Goal: Task Accomplishment & Management: Use online tool/utility

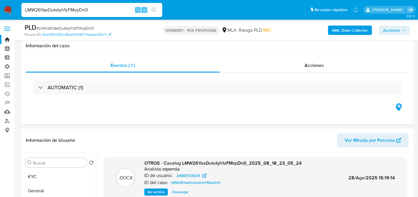
select select "10"
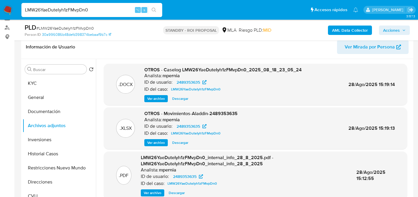
scroll to position [16, 0]
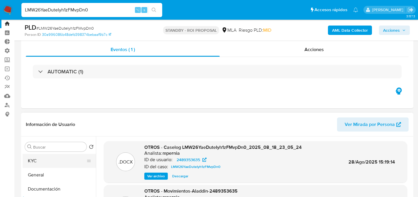
click at [32, 156] on button "KYC" at bounding box center [57, 161] width 69 height 14
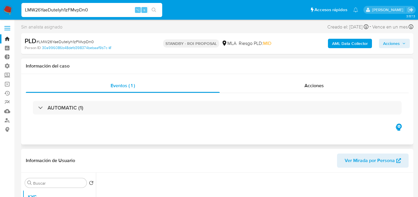
scroll to position [0, 0]
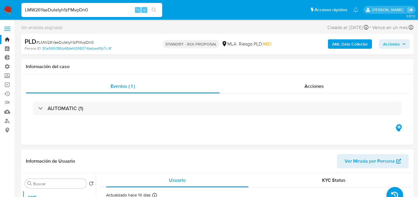
click at [73, 43] on span "# LMW26YaeDuteIyh1zFMvpDn0" at bounding box center [65, 42] width 58 height 6
copy span "LMW26YaeDuteIyh1zFMvpDn0"
click at [85, 8] on input "LMW26YaeDuteIyh1zFMvpDn0" at bounding box center [91, 10] width 141 height 8
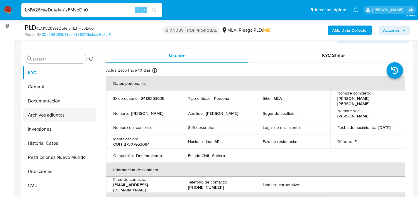
click at [48, 114] on button "Archivos adjuntos" at bounding box center [57, 115] width 69 height 14
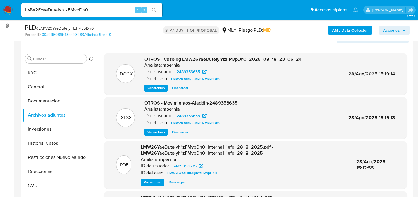
click at [181, 87] on span "Descargar" at bounding box center [180, 88] width 16 height 6
click at [59, 14] on div "LMW26YaeDuteIyh1zFMvpDn0 ⌥ s" at bounding box center [91, 10] width 141 height 14
click at [63, 12] on input "LMW26YaeDuteIyh1zFMvpDn0" at bounding box center [91, 10] width 141 height 8
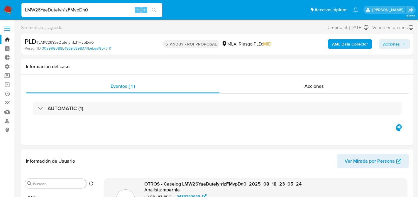
click at [393, 45] on span "Acciones" at bounding box center [391, 43] width 17 height 9
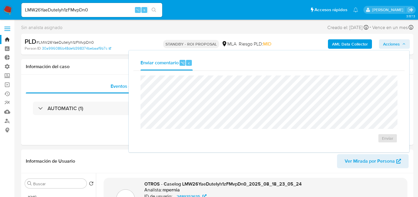
click at [397, 49] on div "AML Data Collector Acciones Enviar comentario ⌥ c Enviar" at bounding box center [346, 44] width 127 height 14
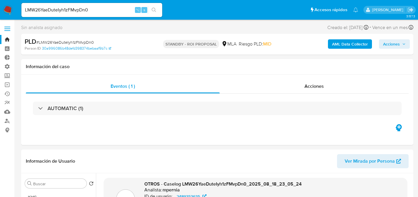
click at [98, 44] on div "PLD # LMW26YaeDuteIyh1zFMvpDn0" at bounding box center [88, 41] width 126 height 9
click at [92, 44] on span "# LMW26YaeDuteIyh1zFMvpDn0" at bounding box center [65, 42] width 58 height 6
copy span "LMW26YaeDuteIyh1zFMvpDn0"
click at [9, 9] on img at bounding box center [8, 10] width 10 height 10
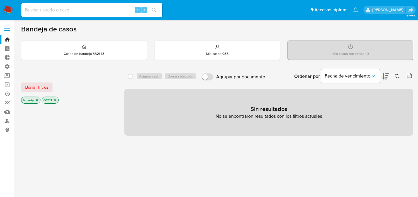
click at [395, 74] on icon at bounding box center [397, 76] width 4 height 4
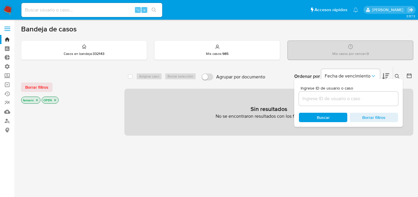
click at [347, 96] on input at bounding box center [348, 99] width 99 height 8
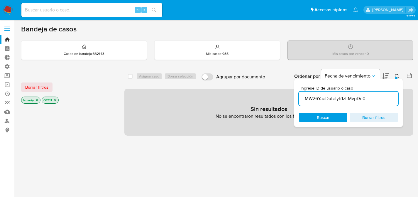
type input "LMW26YaeDuteIyh1zFMvpDn0"
click at [21, 89] on main "3.157.3" at bounding box center [209, 168] width 418 height 336
click at [25, 88] on button "Borrar filtros" at bounding box center [36, 86] width 31 height 9
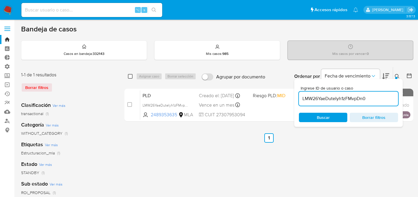
click at [132, 76] on div "select-all-cases-checkbox" at bounding box center [131, 76] width 7 height 7
click at [132, 76] on input "checkbox" at bounding box center [130, 76] width 5 height 5
checkbox input "true"
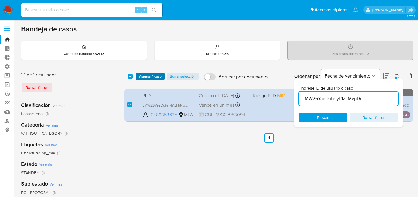
click at [140, 76] on span "Asignar 1 caso" at bounding box center [150, 76] width 23 height 6
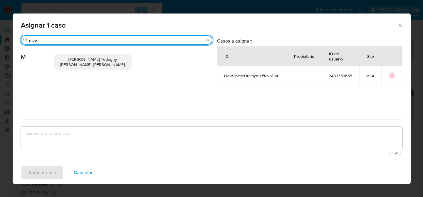
type input "mpe"
click at [55, 64] on div "Mayra Yudegny Pernia Duran (mpernia)" at bounding box center [133, 62] width 158 height 34
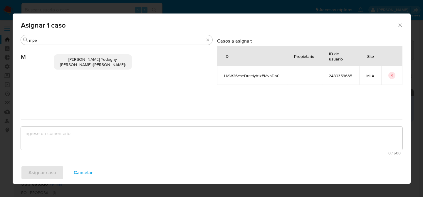
click at [72, 62] on span "Mayra Yudegny Pernia Duran (mpernia)" at bounding box center [92, 61] width 65 height 11
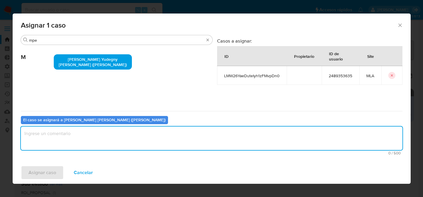
click at [72, 131] on textarea "assign-modal" at bounding box center [211, 138] width 381 height 23
click at [47, 170] on span "Asignar caso" at bounding box center [42, 172] width 28 height 13
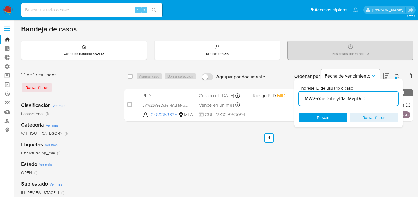
click at [398, 74] on icon at bounding box center [397, 76] width 5 height 5
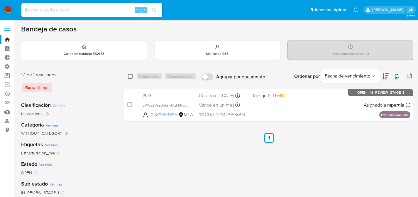
click at [130, 77] on input "checkbox" at bounding box center [130, 76] width 5 height 5
checkbox input "true"
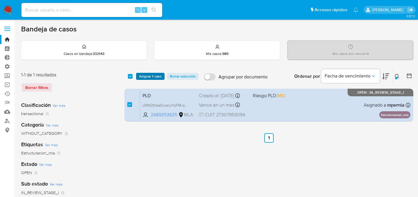
click at [156, 79] on span "Asignar 1 caso" at bounding box center [150, 76] width 23 height 6
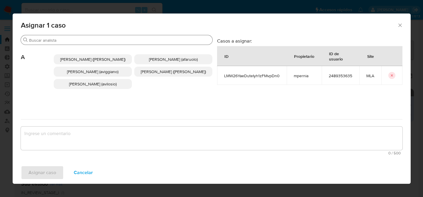
click at [126, 41] on input "Buscar" at bounding box center [119, 40] width 181 height 5
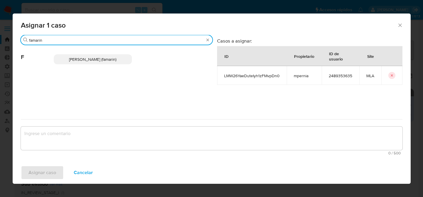
type input "famarin"
drag, startPoint x: 106, startPoint y: 57, endPoint x: 77, endPoint y: 108, distance: 59.0
click at [106, 57] on span "Facundo Marin (famarin)" at bounding box center [92, 59] width 47 height 6
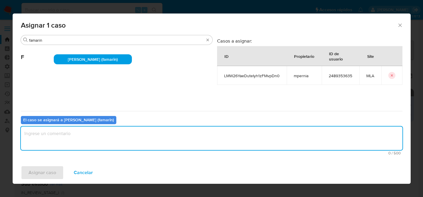
click at [65, 140] on textarea "assign-modal" at bounding box center [211, 138] width 381 height 23
click at [56, 169] on button "Asignar caso" at bounding box center [42, 173] width 43 height 14
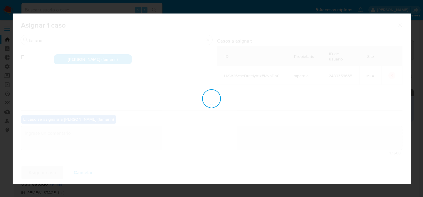
checkbox input "false"
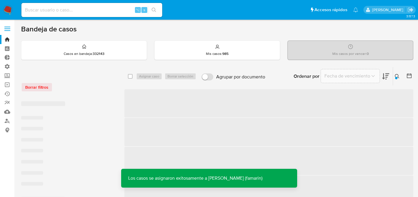
click at [237, 99] on span "‌" at bounding box center [268, 103] width 289 height 28
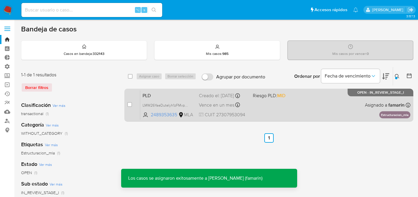
click at [283, 101] on div "PLD LMW26YaeDuteIyh1zFMvpDn0 2489353635 MLA Riesgo PLD: MID Creado el: 12/08/20…" at bounding box center [275, 105] width 270 height 30
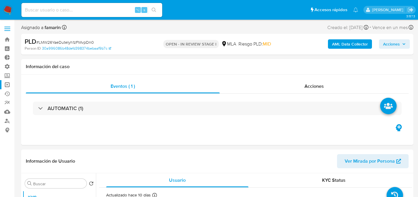
select select "10"
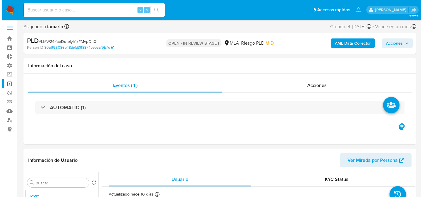
scroll to position [104, 0]
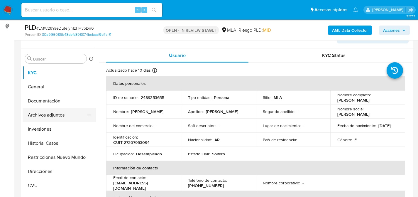
click at [37, 108] on button "Archivos adjuntos" at bounding box center [57, 115] width 69 height 14
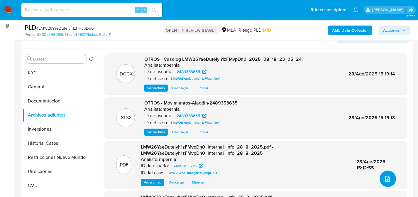
click at [391, 178] on button "upload-file" at bounding box center [388, 179] width 16 height 16
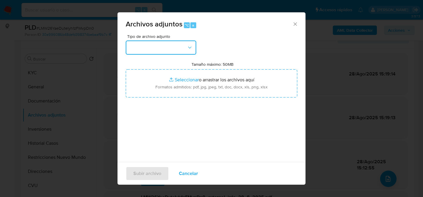
click at [159, 53] on button "button" at bounding box center [161, 48] width 70 height 14
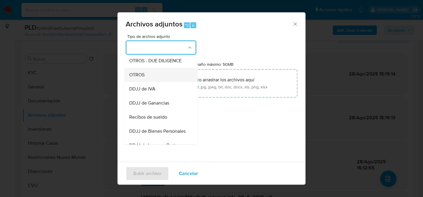
scroll to position [86, 0]
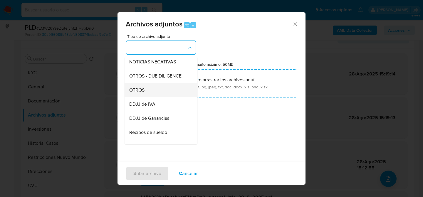
click at [151, 93] on div "OTROS" at bounding box center [159, 90] width 60 height 14
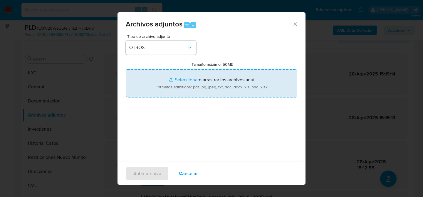
click at [198, 82] on input "Tamaño máximo: 50MB Seleccionar archivos" at bounding box center [211, 83] width 171 height 28
type input "C:\fakepath\Caselog LMW26YaeDuteIyh1zFMvpDn0 v2.docx"
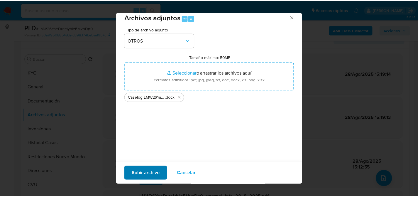
scroll to position [15, 0]
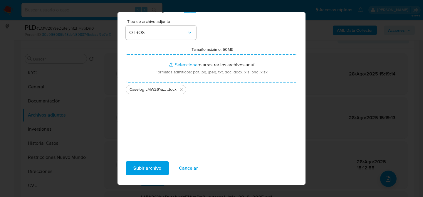
click at [157, 169] on span "Subir archivo" at bounding box center [147, 168] width 28 height 13
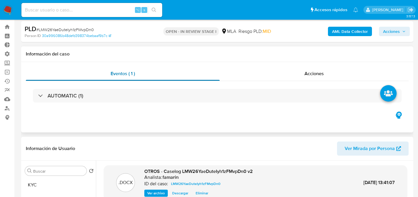
scroll to position [12, 0]
click at [303, 79] on div "Acciones" at bounding box center [314, 74] width 189 height 14
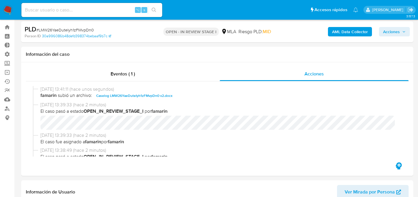
click at [386, 36] on span "Acciones" at bounding box center [391, 31] width 17 height 9
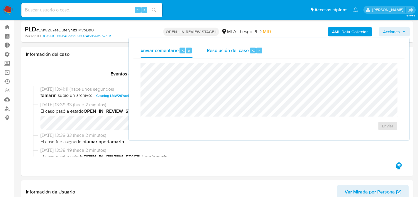
click at [232, 57] on div "Resolución del caso ⌥ r" at bounding box center [235, 50] width 56 height 15
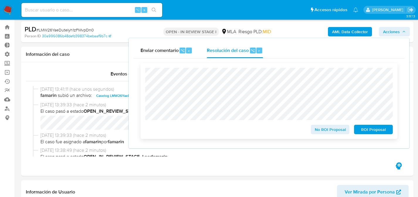
click at [368, 136] on div "No ROI Proposal ROI Proposal" at bounding box center [269, 101] width 257 height 76
click at [370, 131] on span "ROI Proposal" at bounding box center [373, 129] width 31 height 8
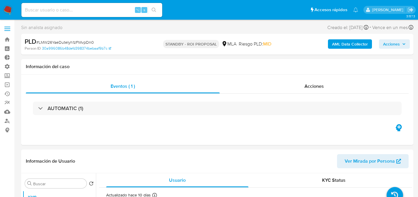
select select "10"
click at [98, 11] on input at bounding box center [91, 10] width 141 height 8
paste input "IfGFdL9hOGcY2tzqXk17xsZS"
type input "IfGFdL9hOGcY2tzqXk17xsZS"
select select "10"
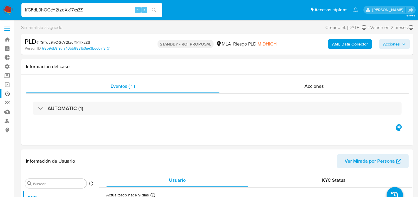
scroll to position [111, 0]
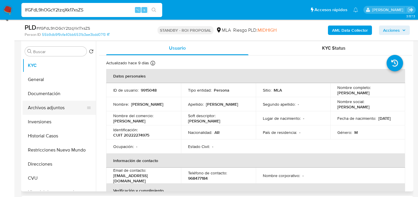
click at [32, 112] on button "Archivos adjuntos" at bounding box center [57, 108] width 69 height 14
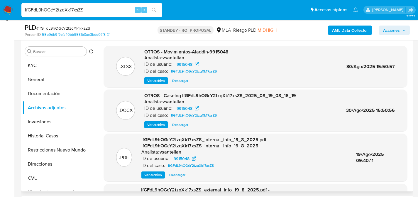
click at [177, 125] on span "Descargar" at bounding box center [180, 125] width 16 height 6
click at [44, 68] on button "KYC" at bounding box center [57, 65] width 69 height 14
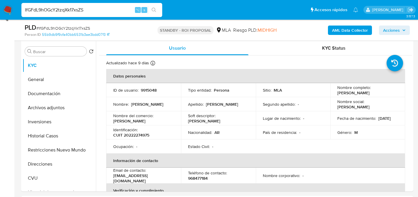
click at [112, 6] on div "IfGFdL9hOGcY2tzqXk17xsZS ⌥ s" at bounding box center [91, 10] width 141 height 14
click at [112, 8] on input "IfGFdL9hOGcY2tzqXk17xsZS" at bounding box center [91, 10] width 141 height 8
paste input "jl9OsD7RfNpj5qkM2NYuDUVg"
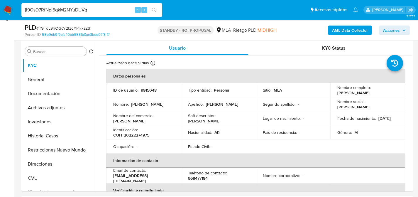
type input "jl9OsD7RfNpj5qkM2NYuDUVg"
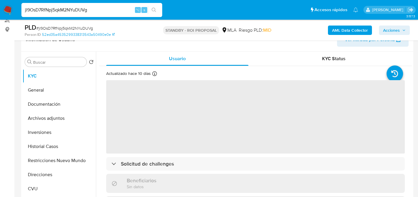
scroll to position [126, 0]
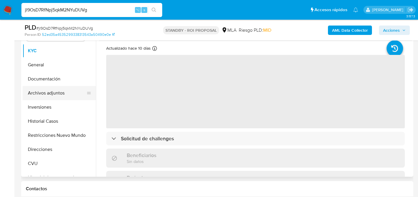
click at [44, 97] on button "Archivos adjuntos" at bounding box center [57, 93] width 69 height 14
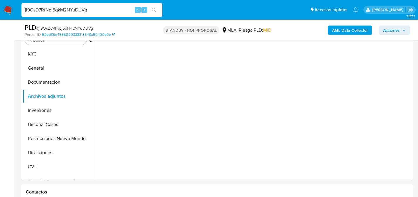
select select "10"
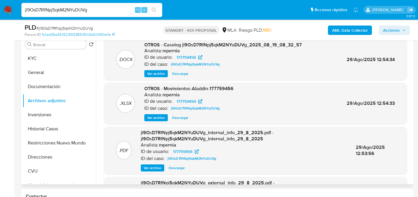
click at [188, 73] on span "Descargar" at bounding box center [180, 74] width 16 height 6
click at [45, 58] on button "KYC" at bounding box center [57, 58] width 69 height 14
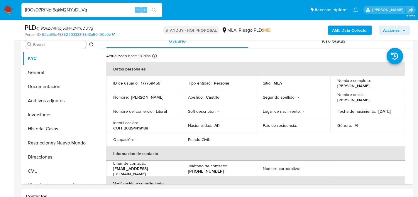
click at [95, 8] on input "jl9OsD7RfNpj5qkM2NYuDUVg" at bounding box center [91, 10] width 141 height 8
paste input "RfWOvPMngGOi8g1GKNz29hS6"
type input "RfWOvPMngGOi8g1GKNz29hS6"
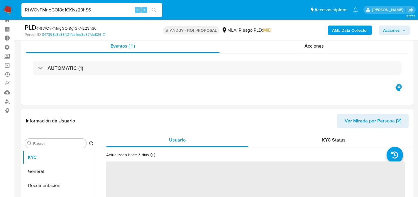
scroll to position [97, 0]
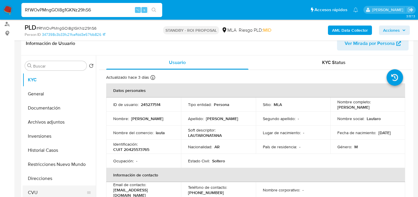
select select "10"
click at [40, 121] on button "Archivos adjuntos" at bounding box center [57, 122] width 69 height 14
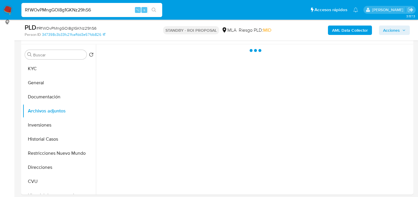
scroll to position [108, 0]
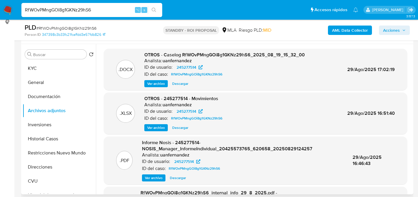
click at [176, 82] on span "Descargar" at bounding box center [180, 84] width 16 height 6
click at [82, 7] on input "RfWOvPMngGOi8g1GKNz29hS6" at bounding box center [91, 10] width 141 height 8
paste input "CHSII3CNzObB3PFYaDfSXJLf"
type input "CHSII3CNzObB3PFYaDfSXJLf"
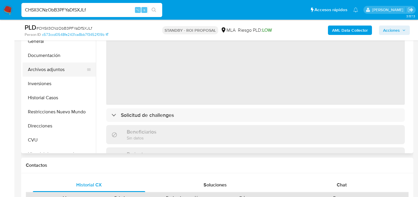
click at [46, 72] on button "Archivos adjuntos" at bounding box center [57, 70] width 69 height 14
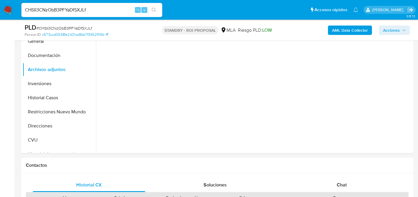
select select "10"
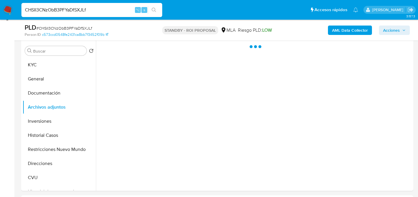
scroll to position [111, 0]
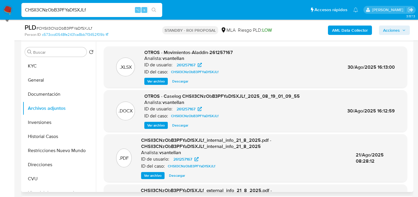
click at [184, 127] on span "Descargar" at bounding box center [180, 125] width 16 height 6
click at [41, 69] on button "KYC" at bounding box center [57, 66] width 69 height 14
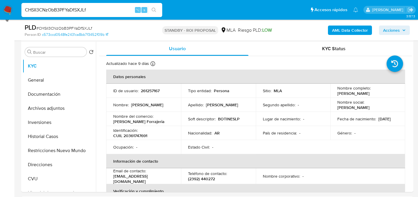
click at [106, 0] on nav "Pausado Ver notificaciones CHSII3CNzObB3PFYaDfSXJLf ⌥ s Accesos rápidos Presion…" at bounding box center [209, 10] width 418 height 20
click at [107, 9] on input "CHSII3CNzObB3PFYaDfSXJLf" at bounding box center [91, 10] width 141 height 8
paste input "nfolOCbkfoubKhQKmKYJYQNM"
type input "nfolOCbkfoubKhQKmKYJYQNM"
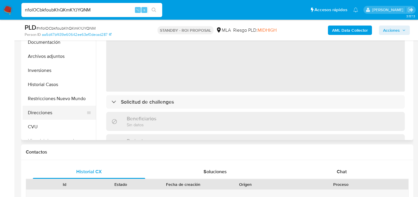
scroll to position [134, 0]
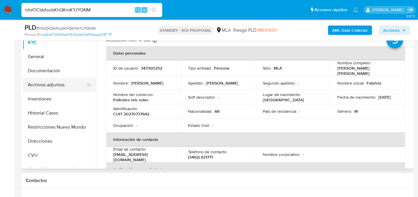
select select "10"
click at [47, 86] on button "Archivos adjuntos" at bounding box center [57, 85] width 69 height 14
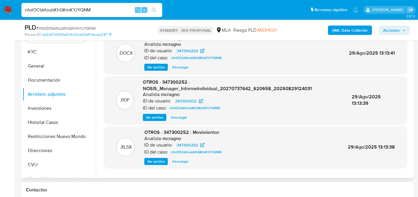
scroll to position [81, 0]
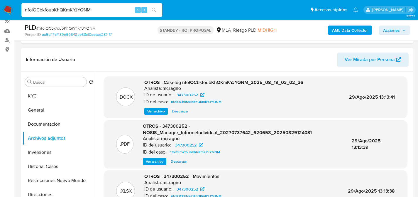
click at [175, 116] on div ".DOCX OTROS - Caselog nfolOCbkfoubKhQKmKYJYQNM_2025_08_19_03_02_36 Analista: mc…" at bounding box center [255, 97] width 303 height 42
click at [178, 112] on span "Descargar" at bounding box center [180, 111] width 16 height 6
click at [57, 98] on button "KYC" at bounding box center [57, 96] width 69 height 14
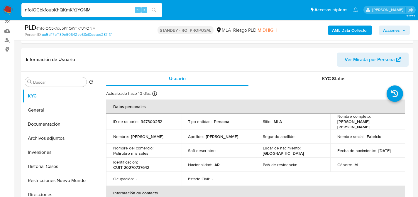
click at [106, 14] on div "nfolOCbkfoubKhQKmKYJYQNM ⌥ s" at bounding box center [91, 10] width 141 height 14
click at [84, 7] on input "nfolOCbkfoubKhQKmKYJYQNM" at bounding box center [91, 10] width 141 height 8
paste input "dIr8XkWNVtgx7tGkkZMv6fO"
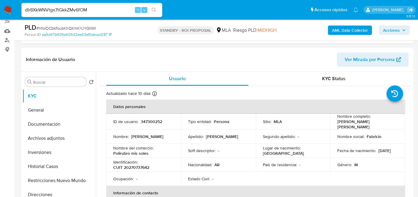
type input "dIr8XkWNVtgx7tGkkZMv6fOM"
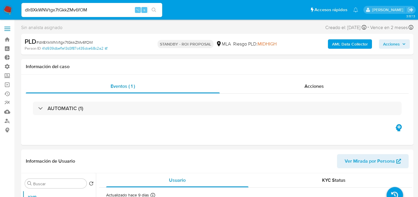
select select "10"
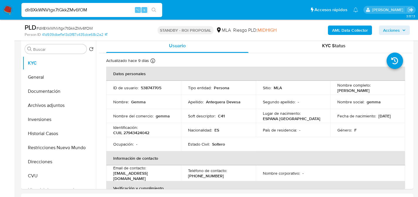
scroll to position [115, 0]
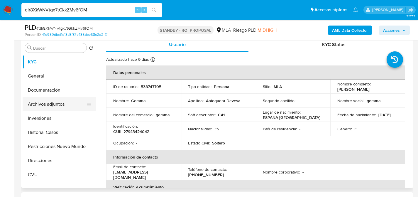
click at [50, 103] on button "Archivos adjuntos" at bounding box center [57, 104] width 69 height 14
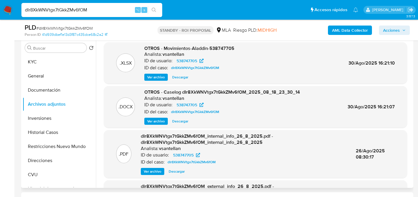
click at [178, 122] on span "Descargar" at bounding box center [180, 121] width 16 height 6
click at [43, 63] on button "KYC" at bounding box center [57, 62] width 69 height 14
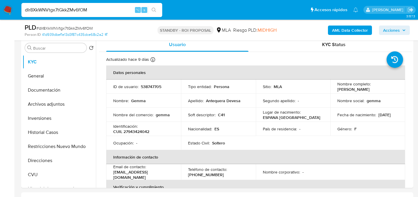
click at [73, 10] on input "dIr8XkWNVtgx7tGkkZMv6fOM" at bounding box center [91, 10] width 141 height 8
paste input "ndj62eEmniTqSOdpUFexR77j"
type input "ndj62eEmniTqSOdpUFexR77j"
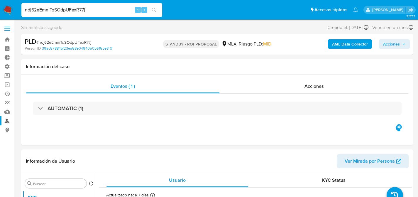
scroll to position [108, 0]
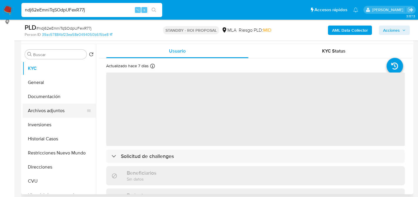
click at [39, 114] on button "Archivos adjuntos" at bounding box center [57, 111] width 69 height 14
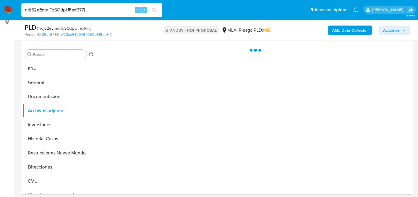
select select "10"
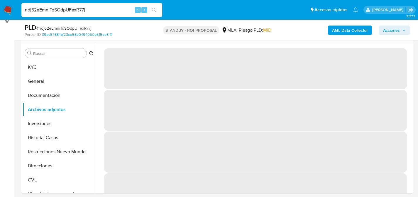
scroll to position [111, 0]
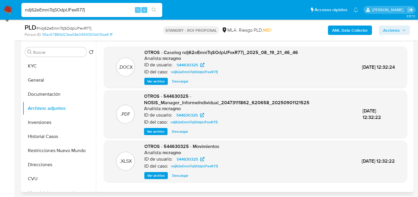
click at [185, 82] on span "Descargar" at bounding box center [180, 81] width 16 height 6
click at [87, 17] on div "ndj62eEmniTqSOdpUFexR77j ⌥ s" at bounding box center [91, 10] width 141 height 16
click at [88, 16] on div "ndj62eEmniTqSOdpUFexR77j ⌥ s" at bounding box center [91, 10] width 141 height 14
drag, startPoint x: 88, startPoint y: 16, endPoint x: 91, endPoint y: 12, distance: 4.6
click at [88, 16] on div "ndj62eEmniTqSOdpUFexR77j ⌥ s" at bounding box center [91, 10] width 141 height 14
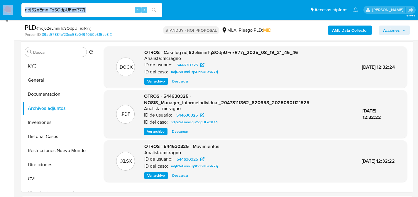
click at [91, 12] on input "ndj62eEmniTqSOdpUFexR77j" at bounding box center [91, 10] width 141 height 8
paste input "7rdgFzPaD28hiYBXFebGB5Jc"
type input "7rdgFzPaD28hiYBXFebGB5Jc"
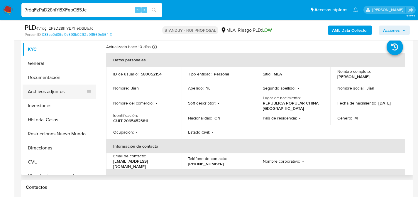
click at [38, 94] on button "Archivos adjuntos" at bounding box center [57, 92] width 69 height 14
select select "10"
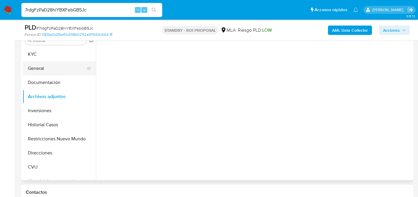
scroll to position [122, 0]
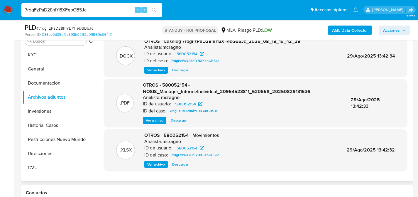
click at [183, 73] on span "Descargar" at bounding box center [180, 70] width 16 height 6
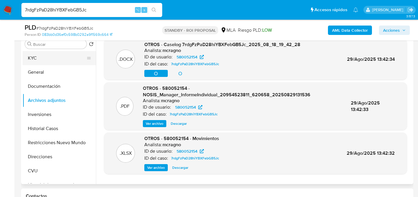
scroll to position [114, 0]
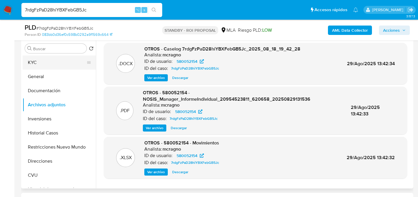
click at [51, 66] on button "KYC" at bounding box center [57, 62] width 69 height 14
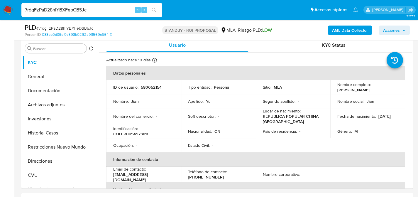
click at [107, 8] on input "7rdgFzPaD28hiYBXFebGB5Jc" at bounding box center [91, 10] width 141 height 8
paste input "bFMN0eLh63B3tpzD6kB3Yjpv"
type input "bFMN0eLh63B3tpzD6kB3Yjpv"
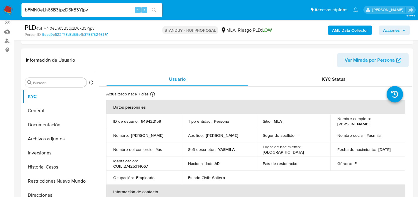
scroll to position [89, 0]
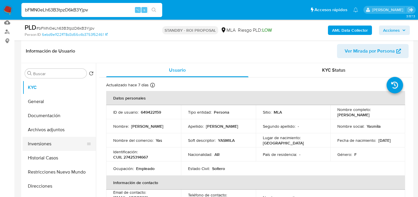
click at [32, 138] on button "Inversiones" at bounding box center [57, 144] width 69 height 14
select select "10"
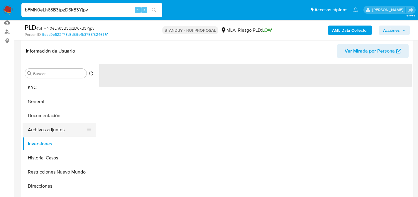
click at [35, 133] on button "Archivos adjuntos" at bounding box center [57, 130] width 69 height 14
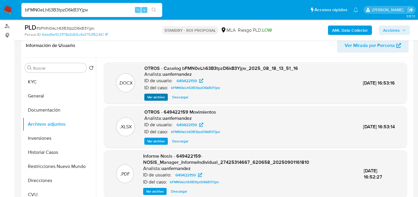
scroll to position [95, 0]
click at [180, 98] on span "Descargar" at bounding box center [180, 97] width 16 height 6
click at [32, 81] on button "KYC" at bounding box center [57, 82] width 69 height 14
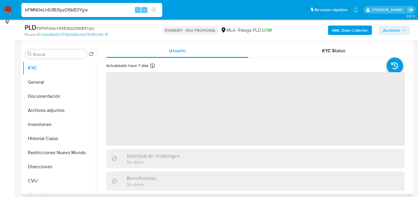
scroll to position [109, 0]
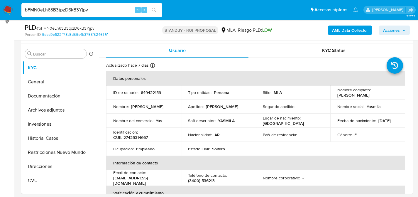
click at [81, 18] on nav "Pausado Ver notificaciones bFMN0eLh63B3tpzD6kB3Yjpv ⌥ s Accesos rápidos Presion…" at bounding box center [209, 10] width 418 height 20
click at [85, 13] on input "bFMN0eLh63B3tpzD6kB3Yjpv" at bounding box center [91, 10] width 141 height 8
paste input "pbSuUlO8HvdlegB5cwCPnizi"
type input "pbSuUlO8HvdlegB5cwCPnizi"
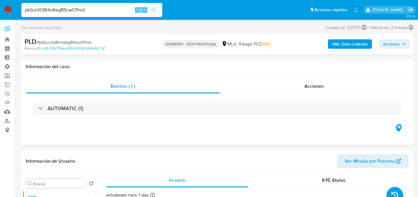
select select "10"
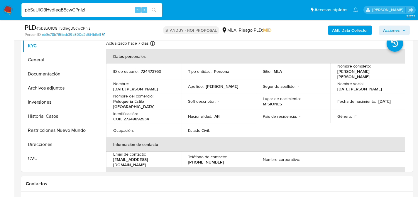
scroll to position [126, 0]
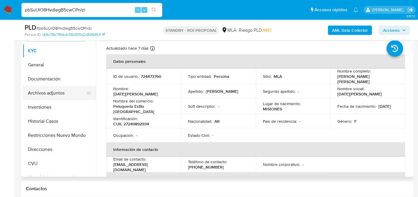
click at [43, 97] on button "Archivos adjuntos" at bounding box center [57, 93] width 69 height 14
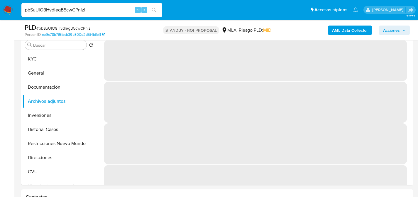
scroll to position [117, 0]
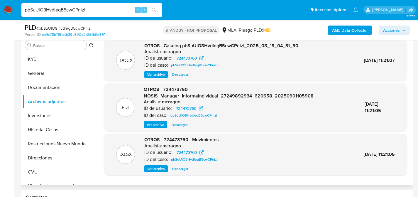
click at [178, 74] on span "Descargar" at bounding box center [180, 75] width 16 height 6
click at [36, 63] on button "KYC" at bounding box center [57, 59] width 69 height 14
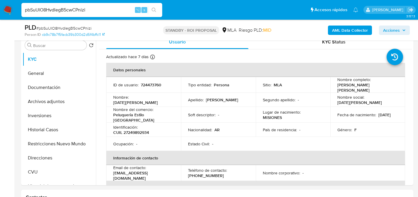
click at [97, 11] on input "pbSuUlO8HvdlegB5cwCPnizi" at bounding box center [91, 10] width 141 height 8
paste input "VK7k2V5r4RPZpOhivcld1uRA"
type input "VK7k2V5r4RPZpOhivcld1uRA"
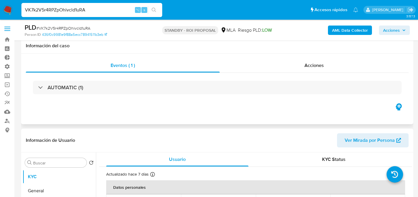
scroll to position [114, 0]
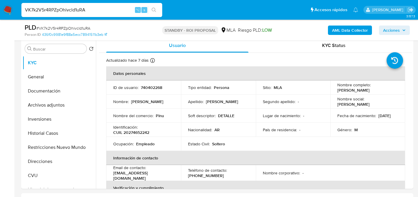
select select "10"
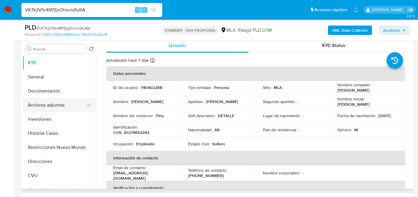
click at [33, 103] on button "Archivos adjuntos" at bounding box center [57, 105] width 69 height 14
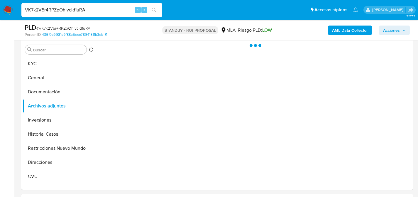
scroll to position [113, 0]
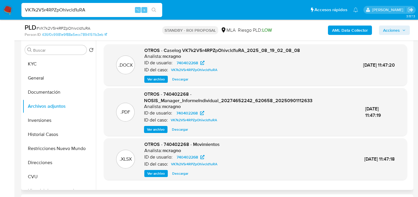
click at [178, 78] on span "Descargar" at bounding box center [180, 79] width 16 height 6
click at [101, 14] on div "VK7k2V5r4RPZpOhivcld1uRA ⌥ s" at bounding box center [91, 10] width 141 height 14
click at [103, 10] on input "VK7k2V5r4RPZpOhivcld1uRA" at bounding box center [91, 10] width 141 height 8
paste input "Hcj1QmiRVgzTtiuWjfoNzCKS"
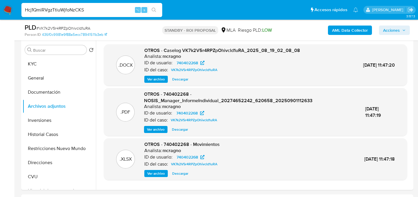
type input "Hcj1QmiRVgzTtiuWjfoNzCKS"
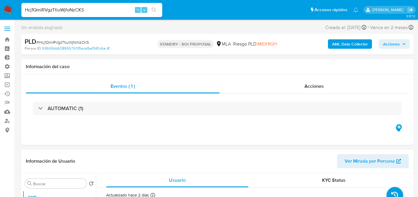
select select "10"
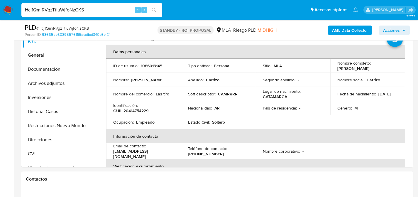
scroll to position [134, 0]
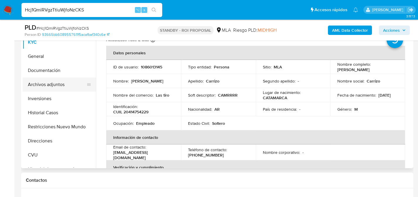
click at [45, 87] on button "Archivos adjuntos" at bounding box center [57, 84] width 69 height 14
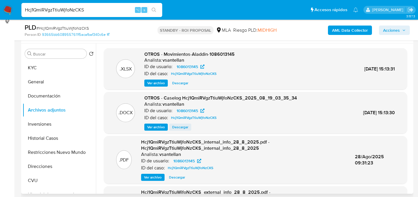
scroll to position [108, 0]
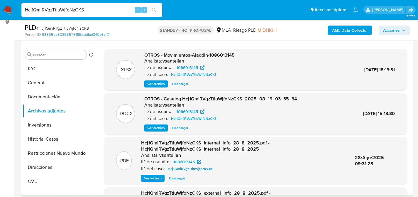
click at [180, 129] on span "Descargar" at bounding box center [180, 128] width 16 height 6
click at [101, 8] on input "Hcj1QmiRVgzTtiuWjfoNzCKS" at bounding box center [91, 10] width 141 height 8
paste input "NykrVEUauEiB1Eg8MdbOehRh"
type input "NykrVEUauEiB1Eg8MdbOehRh"
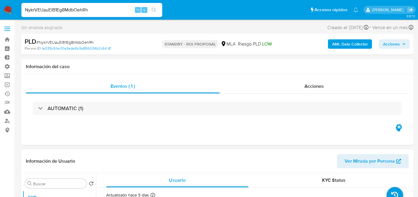
select select "10"
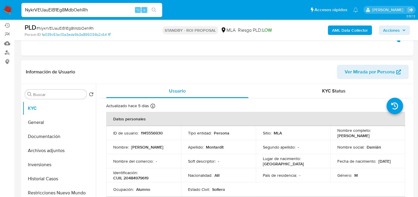
scroll to position [121, 0]
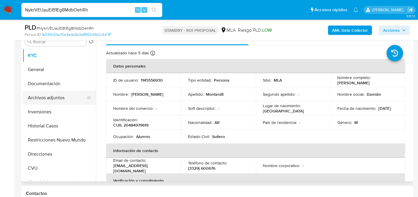
click at [28, 97] on button "Archivos adjuntos" at bounding box center [57, 98] width 69 height 14
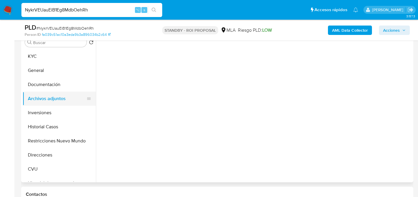
scroll to position [120, 0]
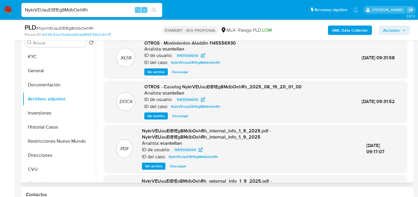
click at [181, 117] on span "Descargar" at bounding box center [180, 116] width 16 height 6
click at [100, 9] on input "NykrVEUauEiB1Eg8MdbOehRh" at bounding box center [91, 10] width 141 height 8
paste input "FijowwdFKlgFri9Ht5YsVa5G"
type input "FijowwdFKlgFri9Ht5YsVa5G"
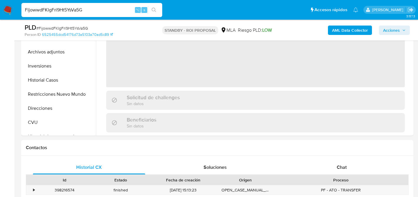
scroll to position [112, 0]
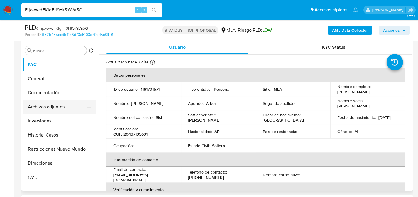
click at [35, 108] on button "Archivos adjuntos" at bounding box center [57, 107] width 69 height 14
select select "10"
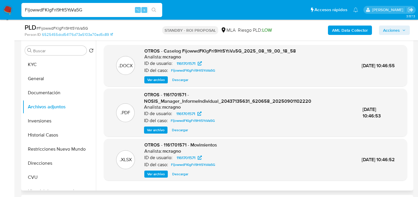
click at [186, 82] on span "Descargar" at bounding box center [180, 80] width 16 height 6
click at [55, 69] on button "KYC" at bounding box center [57, 65] width 69 height 14
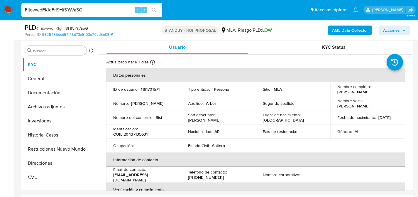
click at [92, 13] on input "FijowwdFKlgFri9Ht5YsVa5G" at bounding box center [91, 10] width 141 height 8
paste input "YPN1X12ImZQnEAEvZnESSVRw"
type input "YPN1X12ImZQnEAEvZnESSVRw"
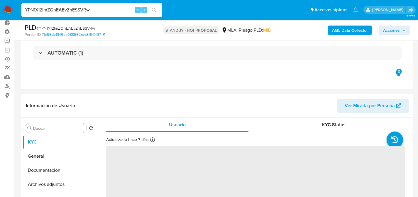
scroll to position [112, 0]
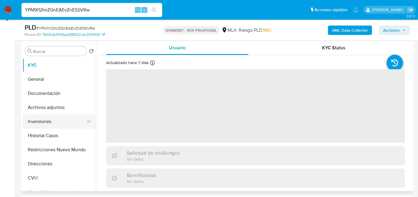
click at [35, 118] on button "Inversiones" at bounding box center [57, 121] width 69 height 14
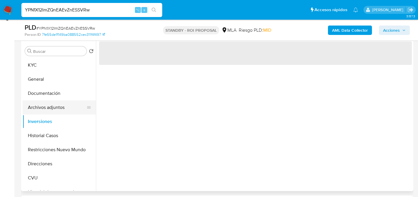
click at [39, 113] on button "Archivos adjuntos" at bounding box center [57, 107] width 69 height 14
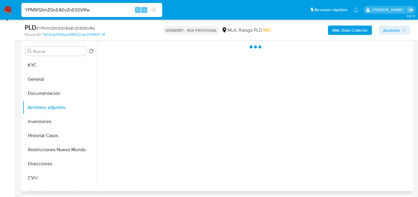
select select "10"
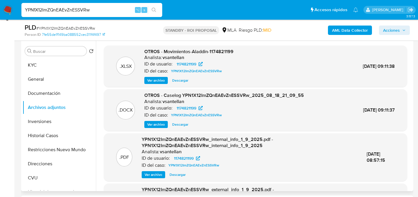
click at [182, 125] on span "Descargar" at bounding box center [180, 125] width 16 height 6
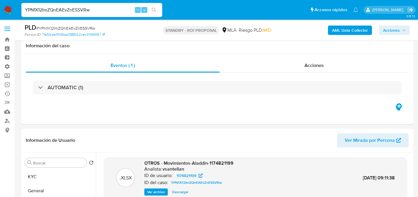
select select "10"
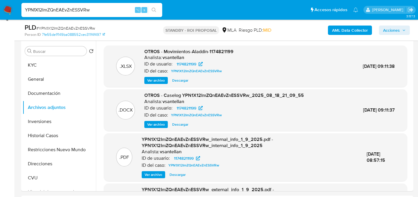
click at [106, 8] on input "YPN1X12ImZQnEAEvZnESSVRw" at bounding box center [91, 10] width 141 height 8
paste input "wtXyJztZHLKSFGLvhVb3Plb5"
type input "wtXyJztZHLKSFGLvhVb3Plb5"
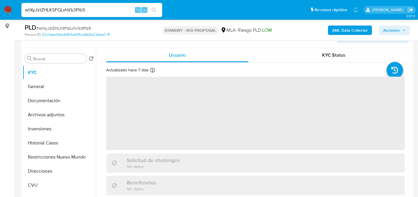
scroll to position [111, 0]
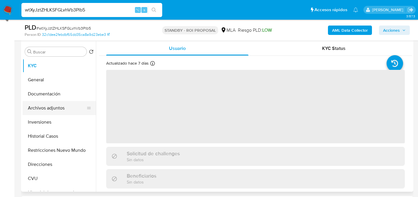
click at [42, 114] on button "Archivos adjuntos" at bounding box center [57, 108] width 69 height 14
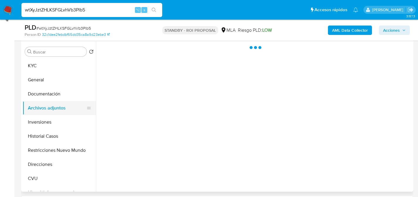
select select "10"
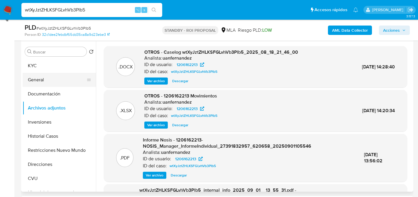
scroll to position [1, 0]
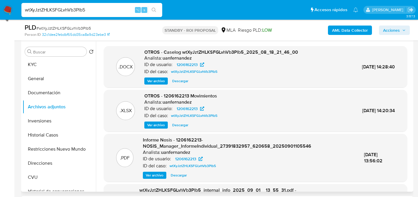
click at [180, 82] on span "Descargar" at bounding box center [180, 81] width 16 height 6
click at [77, 12] on input "wtXyJztZHLKSFGLvhVb3Plb5" at bounding box center [91, 10] width 141 height 8
paste input "HsFpv5XmDukRfq1cJj9a8AQP"
type input "HsFpv5XmDukRfq1cJj9a8AQP"
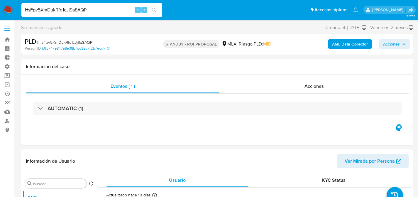
select select "10"
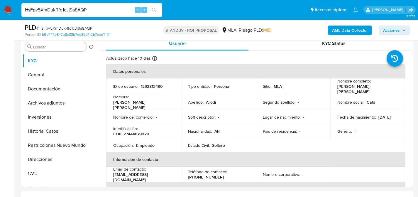
scroll to position [1, 0]
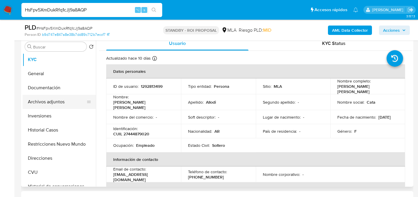
click at [43, 100] on button "Archivos adjuntos" at bounding box center [57, 102] width 69 height 14
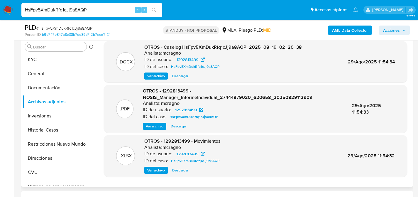
click at [174, 75] on span "Descargar" at bounding box center [180, 76] width 16 height 6
click at [46, 61] on button "KYC" at bounding box center [57, 60] width 69 height 14
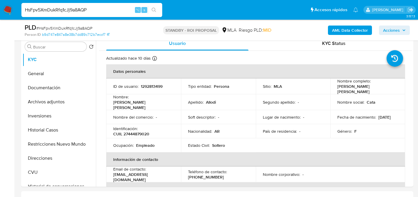
click at [101, 8] on input "HsFpv5XmDukRfq1cJj9a8AQP" at bounding box center [91, 10] width 141 height 8
paste input "cQ7iqV6gJOA8rHGYaLHhqDy1"
type input "cQ7iqV6gJOA8rHGYaLHhqDy1"
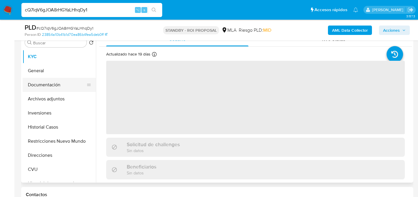
scroll to position [120, 0]
click at [53, 90] on button "Documentación" at bounding box center [57, 84] width 69 height 14
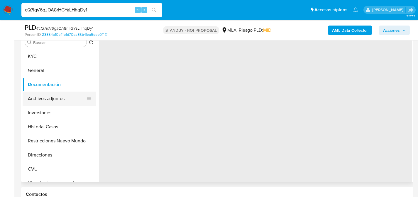
click at [53, 92] on button "Archivos adjuntos" at bounding box center [57, 99] width 69 height 14
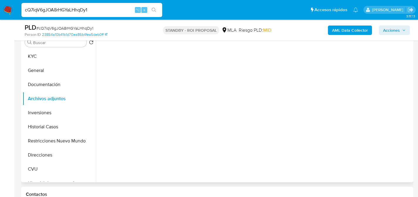
select select "10"
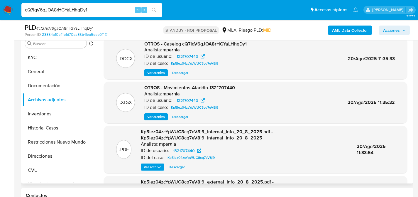
click at [186, 72] on span "Descargar" at bounding box center [180, 73] width 16 height 6
click at [34, 57] on button "KYC" at bounding box center [57, 57] width 69 height 14
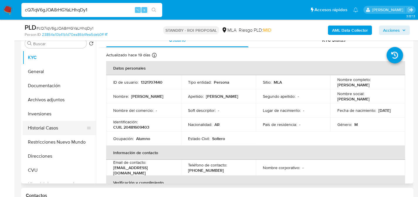
click at [29, 132] on button "Historial Casos" at bounding box center [57, 128] width 69 height 14
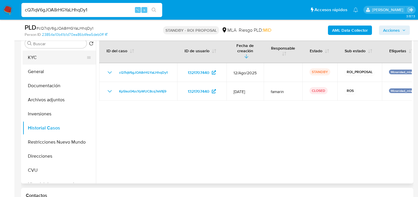
click at [37, 59] on button "KYC" at bounding box center [57, 57] width 69 height 14
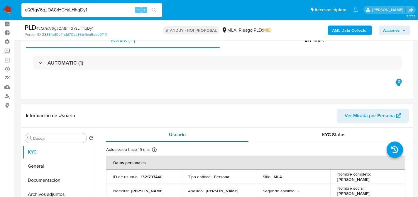
scroll to position [0, 0]
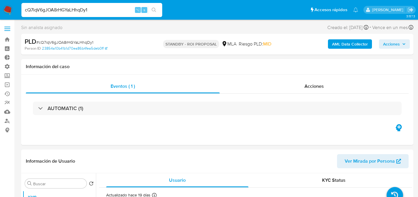
click at [80, 10] on input "cQ7iqV6gJOA8rHGYaLHhqDy1" at bounding box center [91, 10] width 141 height 8
paste input "NzTuFuej7CyktL2AYjBLd9aB"
type input "NzTuFuej7CyktL2AYjBLd9aB"
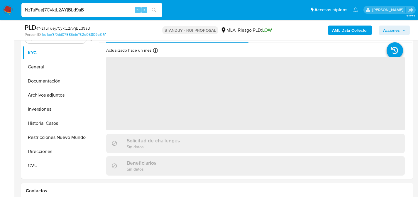
scroll to position [98, 0]
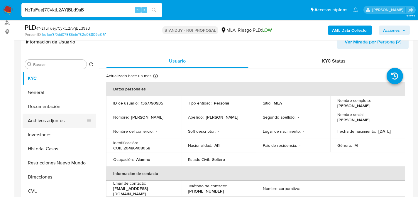
click at [51, 127] on button "Archivos adjuntos" at bounding box center [57, 121] width 69 height 14
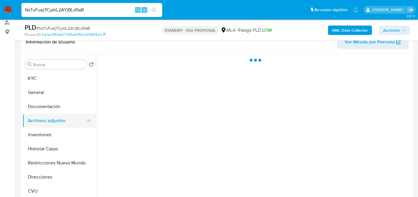
select select "10"
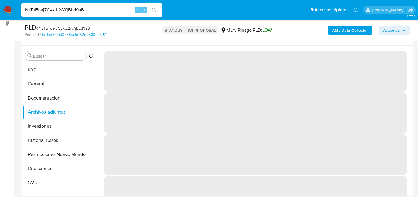
scroll to position [108, 0]
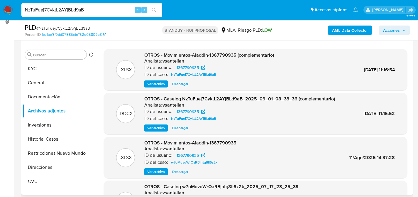
click at [179, 132] on div ".DOCX OTROS - Caselog NzTuFuej7CyktL2AYjBLd9aB_2025_09_01_08_33_36 (complementa…" at bounding box center [255, 114] width 303 height 42
click at [181, 130] on span "Descargar" at bounding box center [180, 128] width 16 height 6
click at [44, 68] on button "KYC" at bounding box center [57, 69] width 69 height 14
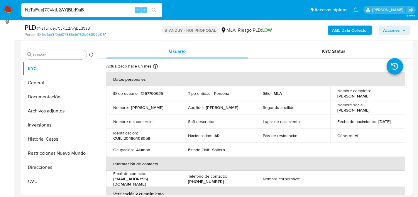
click at [83, 7] on input "NzTuFuej7CyktL2AYjBLd9aB" at bounding box center [91, 10] width 141 height 8
paste input "1g0pfF6oMzYzyjHp0WlXjIU5"
type input "1g0pfF6oMzYzyjHp0WlXjIU5"
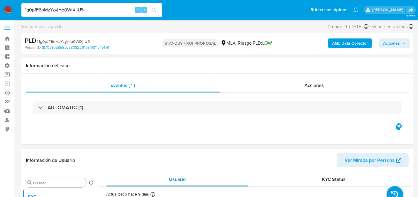
scroll to position [1, 0]
select select "10"
click at [117, 12] on input "1g0pfF6oMzYzyjHp0WlXjIU5" at bounding box center [91, 10] width 141 height 8
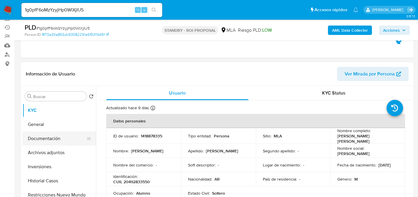
click at [43, 143] on button "Documentación" at bounding box center [57, 138] width 69 height 14
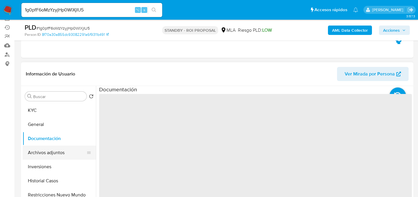
click at [44, 148] on button "Archivos adjuntos" at bounding box center [57, 153] width 69 height 14
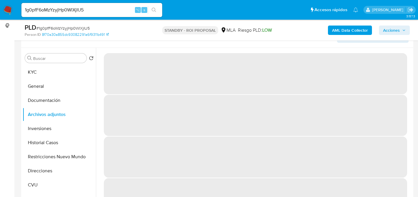
scroll to position [105, 0]
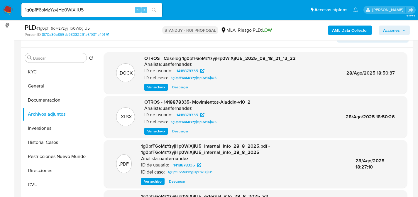
click at [183, 86] on span "Descargar" at bounding box center [180, 87] width 16 height 6
click at [72, 10] on input "1g0pfF6oMzYzyjHp0WlXjIU5" at bounding box center [91, 10] width 141 height 8
paste input "REMoWi05gfmmRT3UgdekmhCU"
type input "REMoWi05gfmmRT3UgdekmhCU"
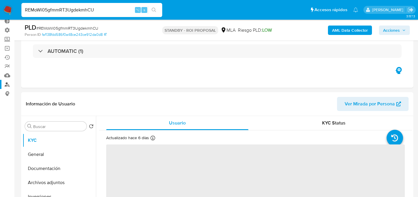
scroll to position [52, 0]
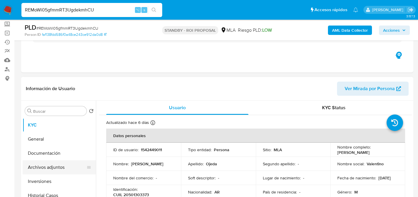
select select "10"
click at [35, 170] on button "Archivos adjuntos" at bounding box center [57, 167] width 69 height 14
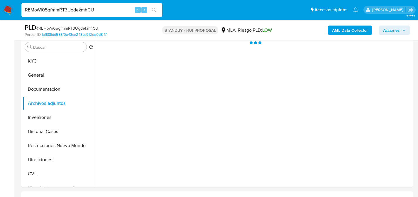
scroll to position [117, 0]
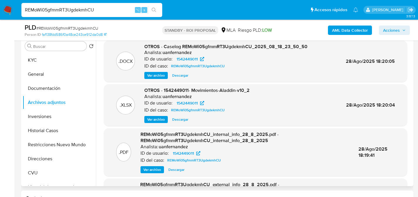
click at [183, 74] on span "Descargar" at bounding box center [180, 75] width 16 height 6
click at [28, 59] on button "KYC" at bounding box center [57, 60] width 69 height 14
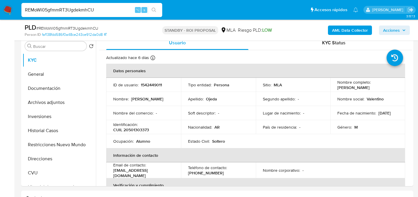
click at [83, 6] on input "REMoWi05gfmmRT3UgdekmhCU" at bounding box center [91, 10] width 141 height 8
paste input "1FO8f6v0FNiacwbv8ZkdWaxq"
type input "1FO8f6v0FNiacwbv8ZkdWaxq"
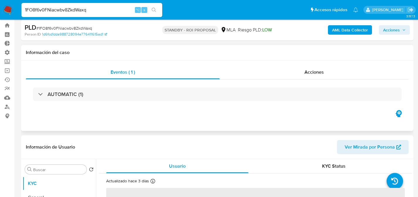
scroll to position [89, 0]
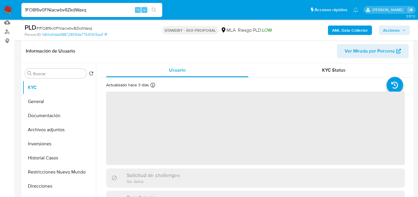
click at [26, 137] on button "Inversiones" at bounding box center [57, 144] width 69 height 14
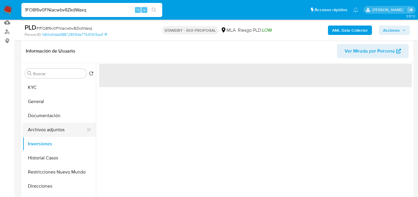
select select "10"
click at [41, 127] on button "Archivos adjuntos" at bounding box center [57, 130] width 69 height 14
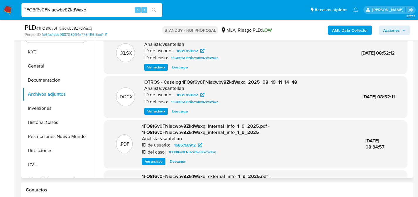
scroll to position [117, 0]
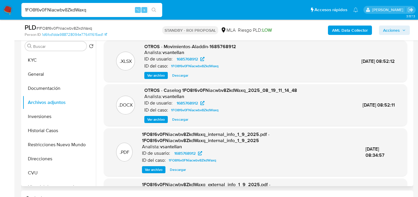
click at [176, 119] on span "Descargar" at bounding box center [180, 120] width 16 height 6
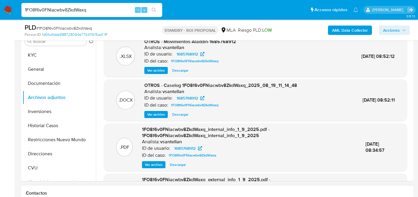
scroll to position [122, 0]
click at [34, 60] on button "KYC" at bounding box center [57, 55] width 69 height 14
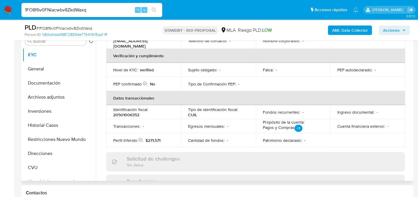
scroll to position [0, 0]
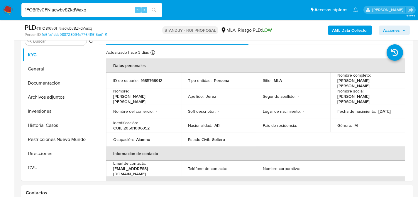
click at [106, 7] on input "1FO8f6v0FNiacwbv8ZkdWaxq" at bounding box center [91, 10] width 141 height 8
paste input "bXDEKmD7r3B6fiwlWjVrI7jJ"
type input "bXDEKmD7r3B6fiwlWjVrI7jJ"
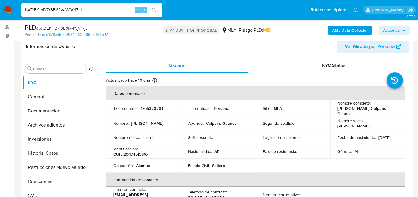
scroll to position [116, 0]
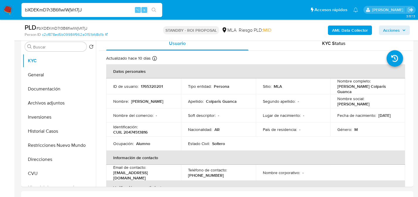
select select "10"
click at [44, 107] on button "Archivos adjuntos" at bounding box center [57, 103] width 69 height 14
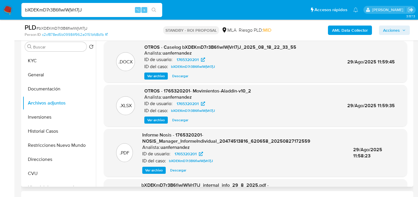
click at [181, 77] on span "Descargar" at bounding box center [180, 76] width 16 height 6
click at [56, 59] on button "KYC" at bounding box center [57, 61] width 69 height 14
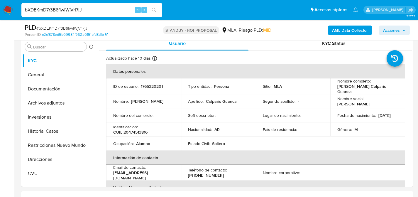
click at [114, 13] on input "bXDEKmD7r3B6fiwlWjVrI7jJ" at bounding box center [91, 10] width 141 height 8
paste input "8Ugj1duy36GmZYTBiZ75HOX9"
type input "8Ugj1duy36GmZYTBiZ75HOX9"
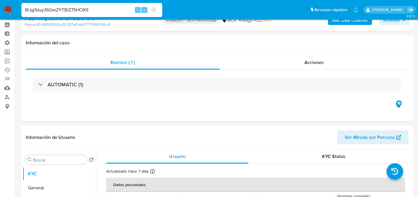
select select "10"
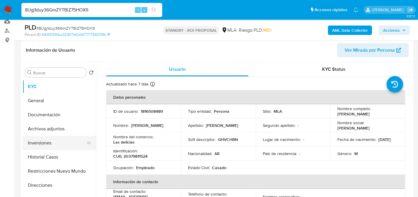
scroll to position [91, 0]
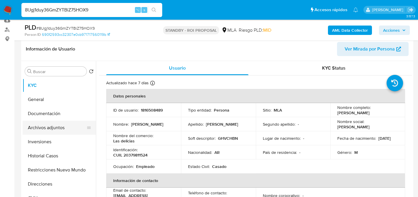
click at [50, 134] on button "Archivos adjuntos" at bounding box center [57, 128] width 69 height 14
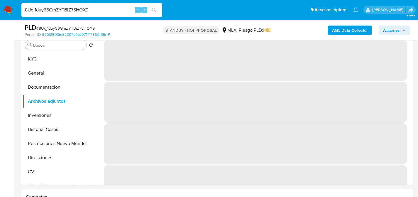
scroll to position [118, 0]
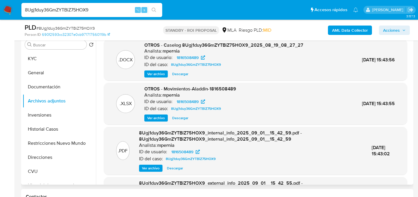
click at [181, 74] on span "Descargar" at bounding box center [180, 74] width 16 height 6
click at [47, 61] on button "KYC" at bounding box center [57, 59] width 69 height 14
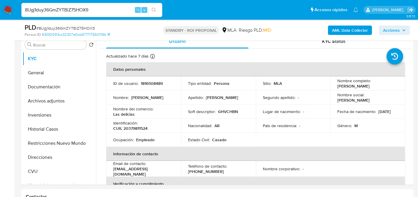
click at [103, 16] on div "8Ugj1duy36GmZYTBiZ75HOX9 ⌥ s" at bounding box center [91, 10] width 141 height 14
click at [102, 9] on input "8Ugj1duy36GmZYTBiZ75HOX9" at bounding box center [91, 10] width 141 height 8
paste input "HeW9k7v5EWI1WWvigT3qPQ5Z"
type input "HeW9k7v5EWI1WWvigT3qPQ5Z"
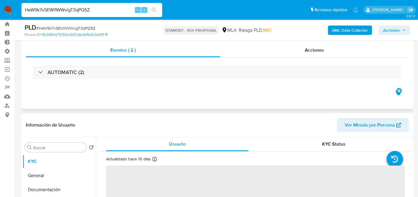
scroll to position [88, 0]
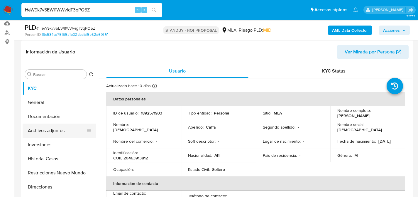
click at [41, 126] on button "Archivos adjuntos" at bounding box center [57, 131] width 69 height 14
select select "10"
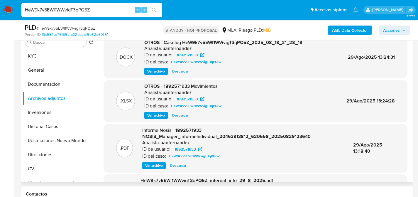
scroll to position [115, 0]
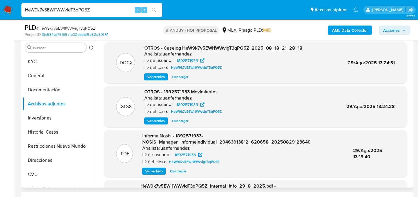
click at [179, 77] on span "Descargar" at bounding box center [180, 77] width 16 height 6
click at [94, 11] on input "HeW9k7v5EWI1WWvigT3qPQ5Z" at bounding box center [91, 10] width 141 height 8
paste input "mJYNITekxW8g5QVTGXhkvQEs"
type input "mJYNITekxW8g5QVTGXhkvQEs"
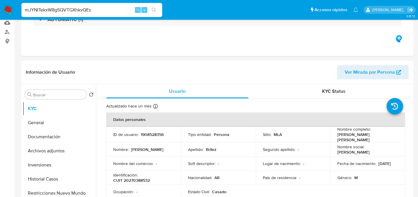
select select "10"
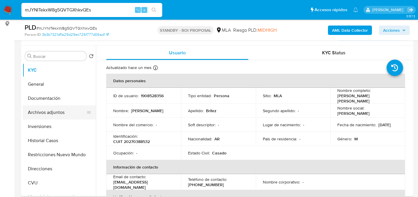
click at [42, 115] on button "Archivos adjuntos" at bounding box center [57, 112] width 69 height 14
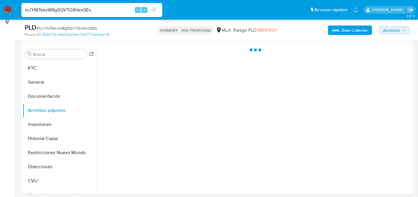
scroll to position [109, 0]
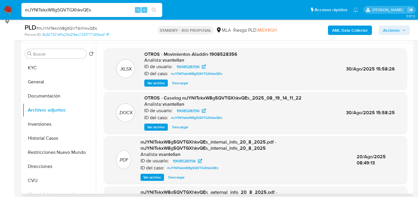
click at [181, 128] on span "Descargar" at bounding box center [180, 127] width 16 height 6
click at [30, 64] on button "KYC" at bounding box center [57, 68] width 69 height 14
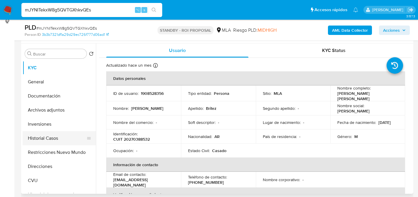
click at [53, 138] on button "Historial Casos" at bounding box center [57, 138] width 69 height 14
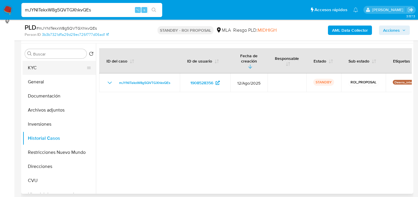
click at [36, 70] on button "KYC" at bounding box center [57, 68] width 69 height 14
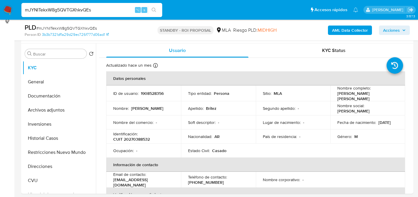
click at [96, 8] on input "mJYNITekxW8g5QVTGXhkvQEs" at bounding box center [91, 10] width 141 height 8
paste input "o7UrcBOFT356wsNh1dMou8xD"
type input "o7UrcBOFT356wsNh1dMou8xD"
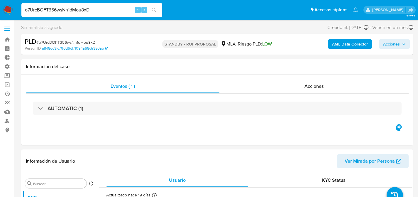
select select "10"
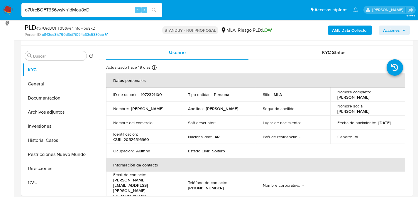
scroll to position [111, 0]
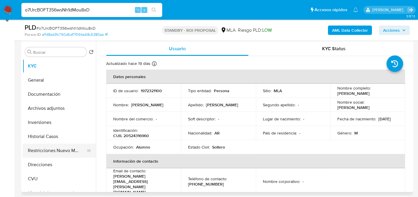
click at [38, 146] on button "Restricciones Nuevo Mundo" at bounding box center [57, 151] width 69 height 14
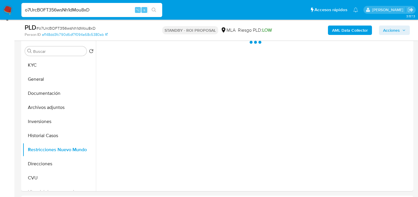
scroll to position [112, 0]
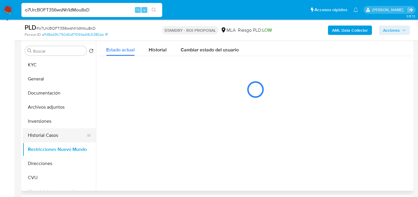
click at [48, 128] on button "Historial Casos" at bounding box center [57, 135] width 69 height 14
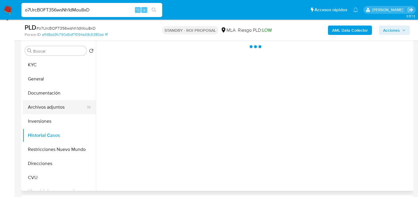
click at [51, 106] on button "Archivos adjuntos" at bounding box center [57, 107] width 69 height 14
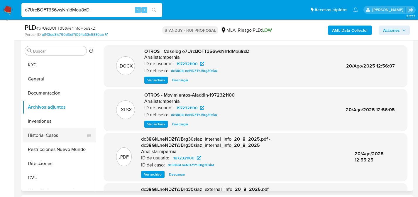
click at [40, 132] on button "Historial Casos" at bounding box center [57, 135] width 69 height 14
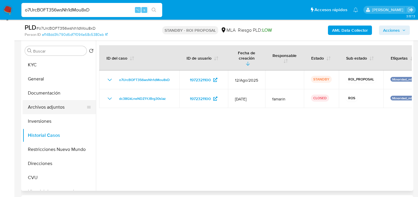
click at [54, 107] on button "Archivos adjuntos" at bounding box center [57, 107] width 69 height 14
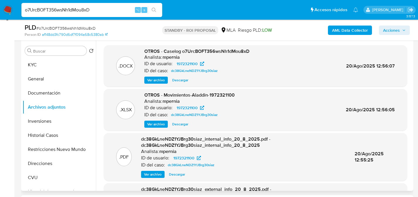
click at [188, 82] on span "Descargar" at bounding box center [180, 80] width 16 height 6
click at [91, 6] on input "o7UrcBOFT356wsNh1dMou8xD" at bounding box center [91, 10] width 141 height 8
paste input "1g0pfF6oMzYzyjHp0WlXjIU5"
type input "1g0pfF6oMzYzyjHp0WlXjIU5"
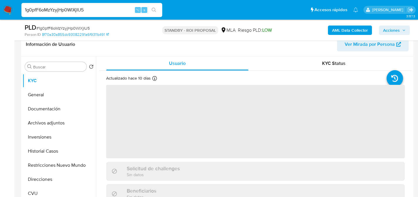
scroll to position [143, 0]
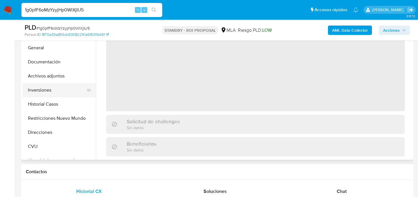
click at [39, 90] on button "Inversiones" at bounding box center [57, 90] width 69 height 14
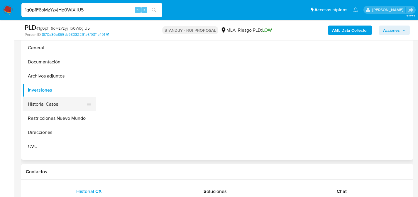
click at [37, 98] on button "Historial Casos" at bounding box center [57, 104] width 69 height 14
select select "10"
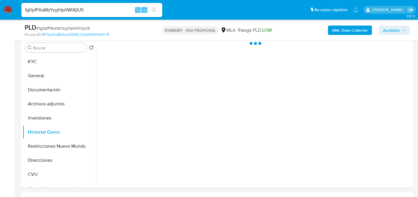
scroll to position [114, 0]
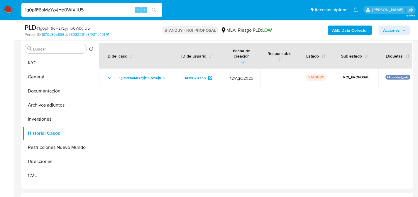
click at [109, 9] on input "1g0pfF6oMzYzyjHp0WlXjIU5" at bounding box center [91, 10] width 141 height 8
paste input "REMoWi05gfmmRT3UgdekmhCU"
type input "REMoWi05gfmmRT3UgdekmhCU"
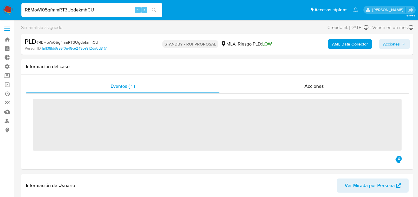
scroll to position [97, 0]
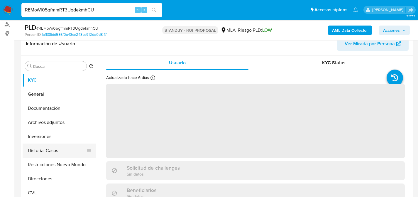
click at [42, 147] on button "Historial Casos" at bounding box center [57, 151] width 69 height 14
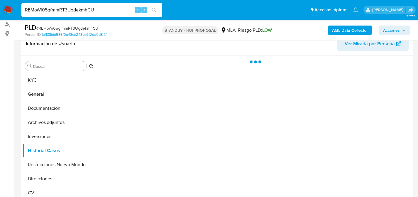
select select "10"
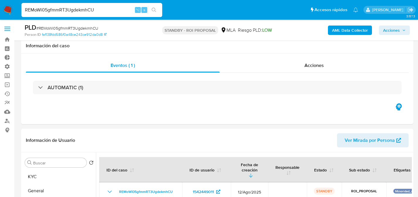
select select "10"
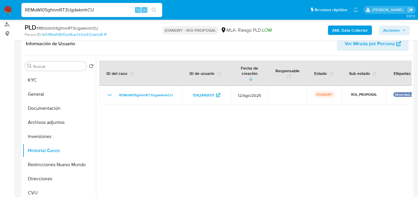
click at [112, 11] on input "REMoWi05gfmmRT3UgdekmhCU" at bounding box center [91, 10] width 141 height 8
paste input "1FO8f6v0FNiacwbv8ZkdWaxq"
type input "1FO8f6v0FNiacwbv8ZkdWaxq"
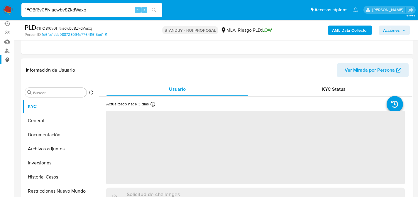
scroll to position [108, 0]
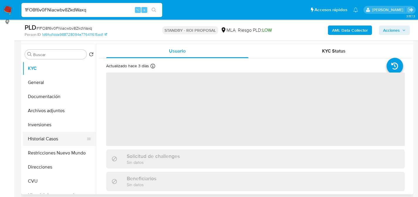
click at [33, 140] on button "Historial Casos" at bounding box center [57, 139] width 69 height 14
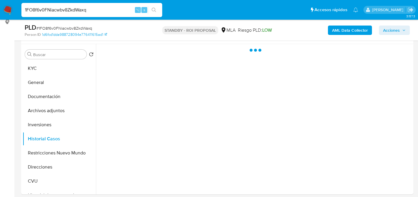
select select "10"
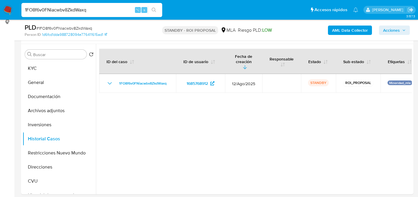
click at [117, 4] on div "1FO8f6v0FNiacwbv8ZkdWaxq ⌥ s" at bounding box center [91, 10] width 141 height 14
click at [117, 12] on input "1FO8f6v0FNiacwbv8ZkdWaxq" at bounding box center [91, 10] width 141 height 8
paste input "bXDEKmD7r3B6fiwlWjVrI7jJ"
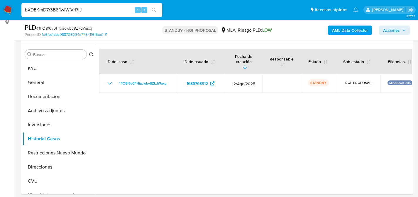
type input "bXDEKmD7r3B6fiwlWjVrI7jJ"
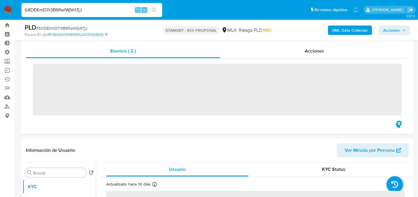
scroll to position [94, 0]
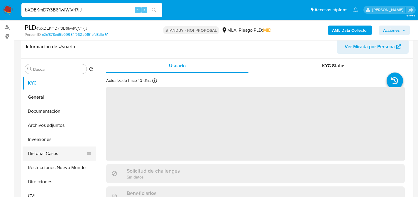
click at [44, 152] on button "Historial Casos" at bounding box center [57, 153] width 69 height 14
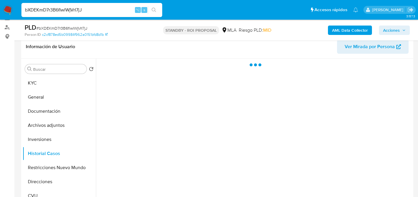
select select "10"
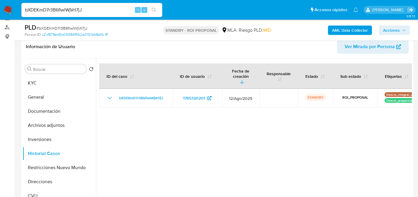
click at [120, 13] on input "bXDEKmD7r3B6fiwlWjVrI7jJ" at bounding box center [91, 10] width 141 height 8
paste input "8Ugj1duy36GmZYTBiZ75HOX9"
type input "8Ugj1duy36GmZYTBiZ75HOX9"
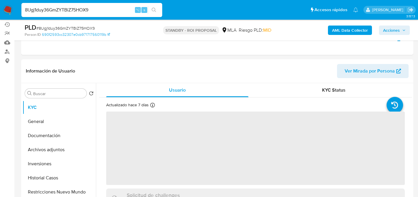
scroll to position [114, 0]
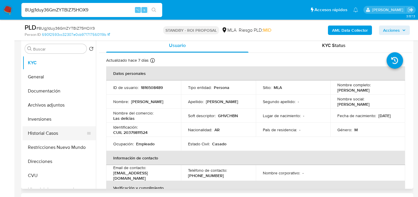
click at [38, 130] on button "Historial Casos" at bounding box center [57, 133] width 69 height 14
select select "10"
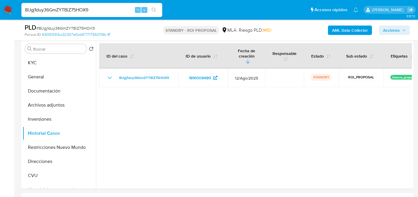
click at [96, 13] on input "8Ugj1duy36GmZYTBiZ75HOX9" at bounding box center [91, 10] width 141 height 8
paste input "HeW9k7v5EWI1WWvigT3qPQ5Z"
type input "HeW9k7v5EWI1WWvigT3qPQ5Z"
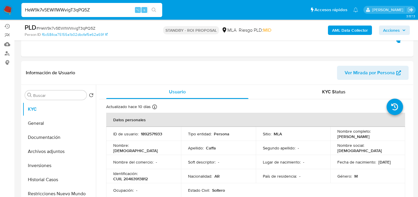
scroll to position [83, 0]
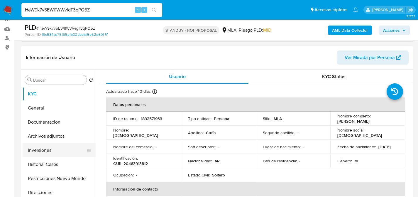
select select "10"
click at [52, 161] on button "Historial Casos" at bounding box center [57, 164] width 69 height 14
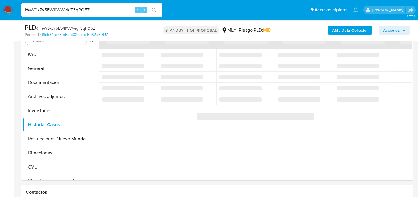
scroll to position [121, 0]
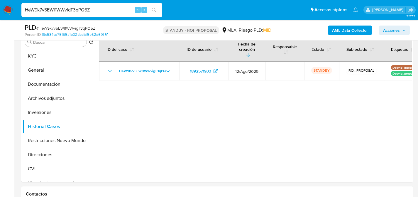
click at [103, 12] on input "HeW9k7v5EWI1WWvigT3qPQ5Z" at bounding box center [91, 10] width 141 height 8
paste input "sFpv5XmDukRfq1cJj9a8AQP"
type input "HsFpv5XmDukRfq1cJj9a8AQP"
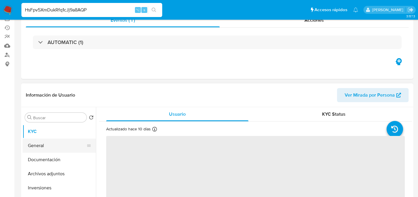
scroll to position [106, 0]
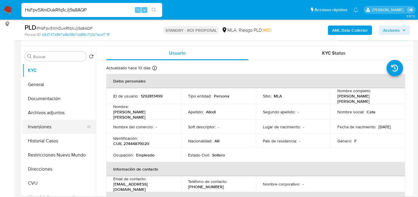
select select "10"
click at [50, 143] on button "Historial Casos" at bounding box center [57, 141] width 69 height 14
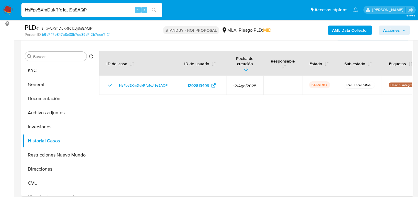
click at [93, 8] on input "HsFpv5XmDukRfq1cJj9a8AQP" at bounding box center [91, 10] width 141 height 8
paste input "wtXyJztZHLKSFGLvhVb3Plb5"
type input "wtXyJztZHLKSFGLvhVb3Plb5"
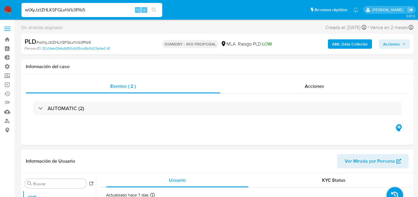
scroll to position [104, 0]
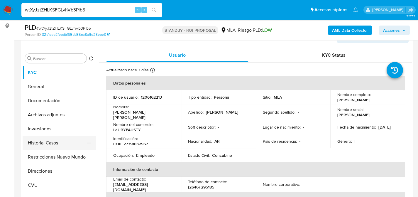
select select "10"
click at [51, 147] on button "Historial Casos" at bounding box center [57, 143] width 69 height 14
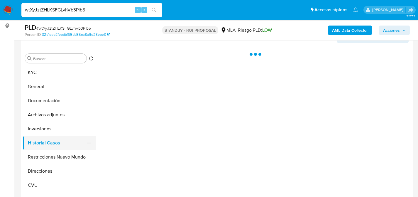
click at [53, 145] on button "Historial Casos" at bounding box center [57, 143] width 69 height 14
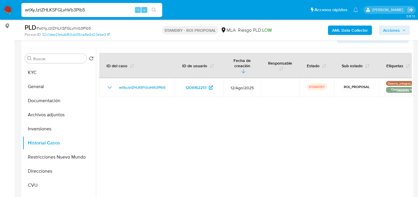
click at [108, 13] on input "wtXyJztZHLKSFGLvhVb3Plb5" at bounding box center [91, 10] width 141 height 8
paste input "YPN1X12ImZQnEAEvZnESSVRw"
type input "YPN1X12ImZQnEAEvZnESSVRw"
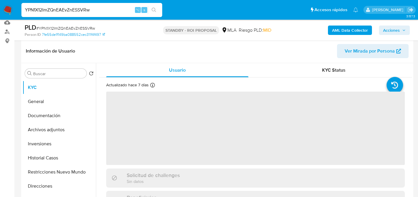
scroll to position [106, 0]
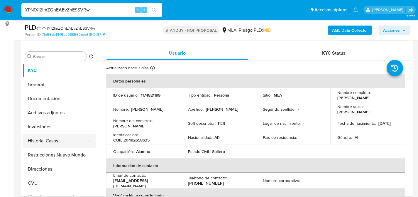
select select "10"
click at [31, 143] on button "Historial Casos" at bounding box center [57, 141] width 69 height 14
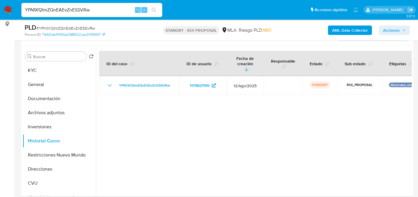
click at [114, 9] on input "YPN1X12ImZQnEAEvZnESSVRw" at bounding box center [91, 10] width 141 height 8
paste input "FijowwdFKlgFri9Ht5YsVa5G"
type input "FijowwdFKlgFri9Ht5YsVa5G"
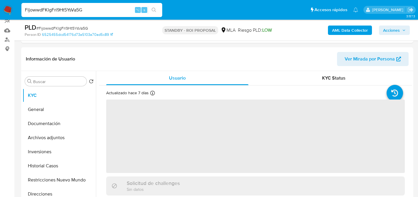
scroll to position [116, 0]
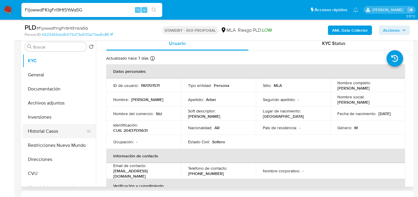
select select "10"
click at [39, 132] on button "Historial Casos" at bounding box center [57, 131] width 69 height 14
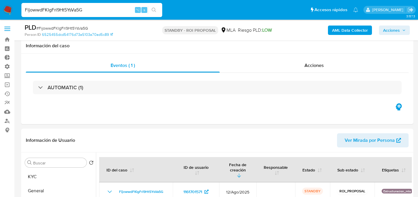
select select "10"
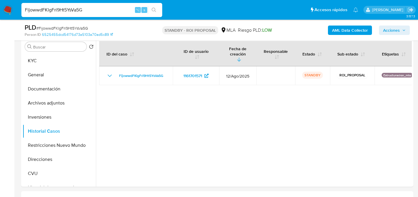
click at [111, 14] on div "FijowwdFKlgFri9Ht5YsVa5G ⌥ s" at bounding box center [91, 10] width 141 height 14
click at [113, 10] on input "FijowwdFKlgFri9Ht5YsVa5G" at bounding box center [91, 10] width 141 height 8
paste input "NykrVEUauEiB1Eg8MdbOehRh"
type input "NykrVEUauEiB1Eg8MdbOehRh"
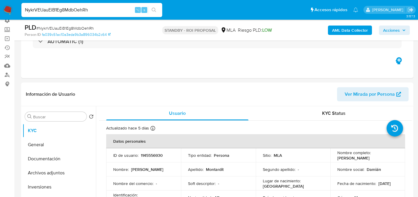
select select "10"
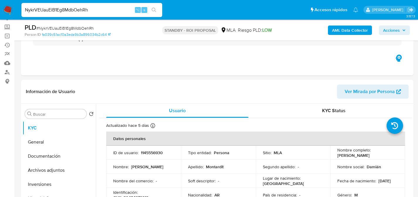
scroll to position [55, 0]
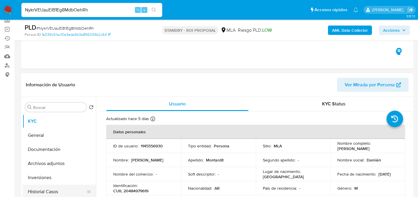
click at [37, 191] on button "Historial Casos" at bounding box center [57, 192] width 69 height 14
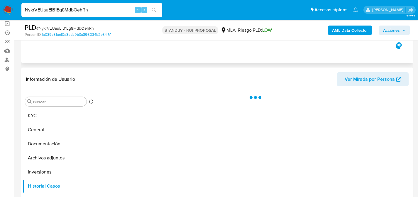
scroll to position [63, 0]
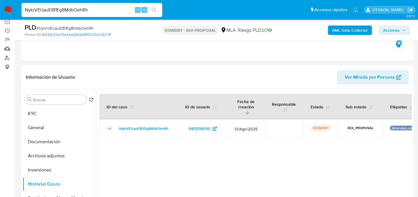
click at [101, 9] on input "NykrVEUauEiB1Eg8MdbOehRh" at bounding box center [91, 10] width 141 height 8
paste input "Hcj1QmiRVgzTtiuWjfoNzCKS"
type input "Hcj1QmiRVgzTtiuWjfoNzCKS"
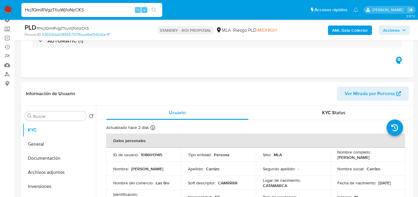
select select "10"
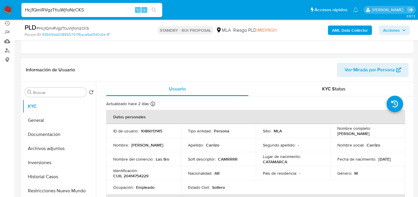
scroll to position [93, 0]
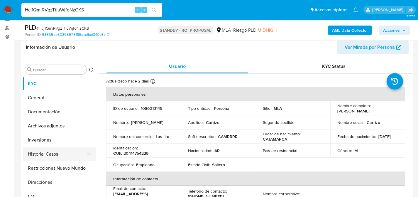
click at [50, 154] on button "Historial Casos" at bounding box center [57, 154] width 69 height 14
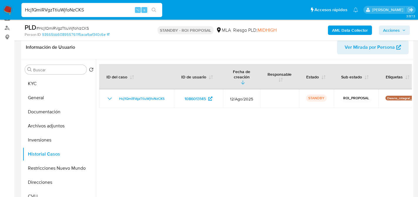
click at [82, 11] on input "Hcj1QmiRVgzTtiuWjfoNzCKS" at bounding box center [91, 10] width 141 height 8
paste input "VK7k2V5r4RPZpOhivcld1uRA"
type input "VK7k2V5r4RPZpOhivcld1uRA"
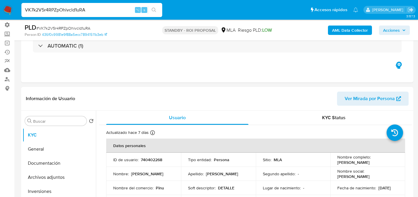
select select "10"
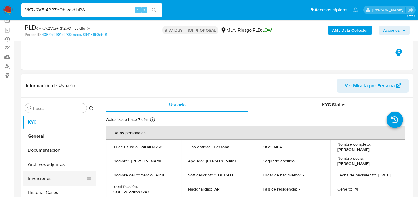
scroll to position [55, 0]
click at [56, 190] on button "Historial Casos" at bounding box center [57, 193] width 69 height 14
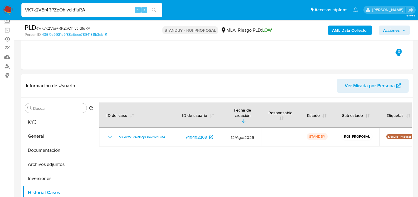
click at [103, 10] on input "VK7k2V5r4RPZpOhivcld1uRA" at bounding box center [91, 10] width 141 height 8
paste input "pbSuUlO8HvdlegB5cwCPnizi"
type input "pbSuUlO8HvdlegB5cwCPnizi"
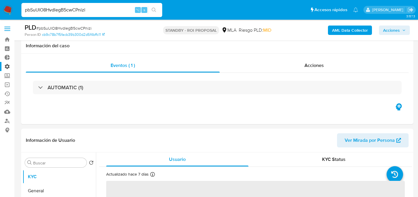
scroll to position [104, 0]
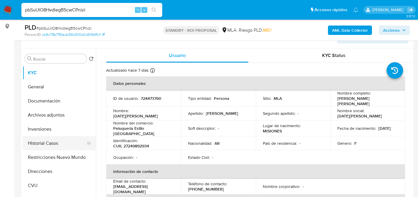
click at [52, 143] on button "Historial Casos" at bounding box center [57, 143] width 69 height 14
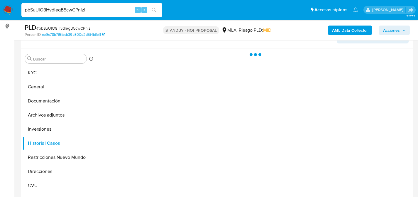
select select "10"
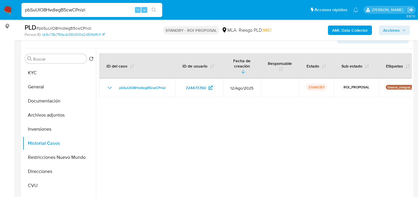
click at [131, 10] on input "pbSuUlO8HvdlegB5cwCPnizi" at bounding box center [91, 10] width 141 height 8
paste input "bFMN0eLh63B3tpzD6kB3Yjpv"
type input "bFMN0eLh63B3tpzD6kB3Yjpv"
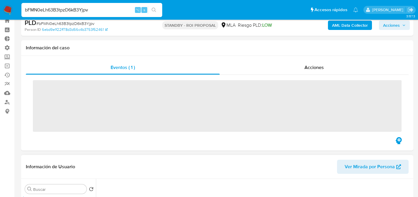
scroll to position [98, 0]
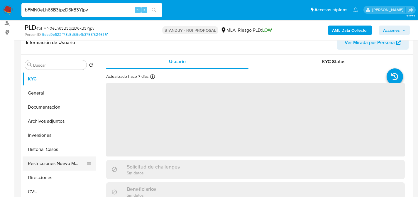
click at [39, 158] on button "Restricciones Nuevo Mundo" at bounding box center [57, 163] width 69 height 14
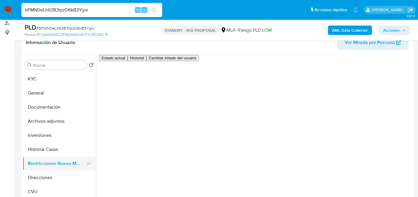
click at [40, 158] on button "Restricciones Nuevo Mundo" at bounding box center [57, 163] width 69 height 14
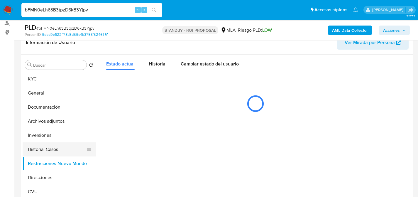
click at [44, 153] on button "Historial Casos" at bounding box center [57, 149] width 69 height 14
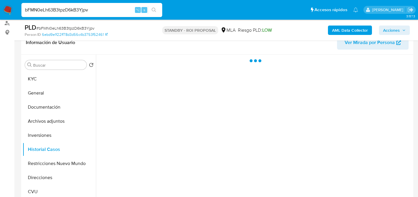
select select "10"
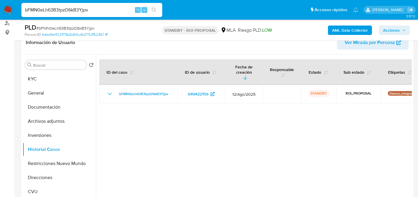
click at [107, 2] on div "bFMN0eLh63B3tpzD6kB3Yjpv ⌥ s" at bounding box center [91, 10] width 141 height 16
click at [109, 9] on input "bFMN0eLh63B3tpzD6kB3Yjpv" at bounding box center [91, 10] width 141 height 8
paste input "7rdgFzPaD28hiYBXFebGB5Jc"
type input "7rdgFzPaD28hiYBXFebGB5Jc"
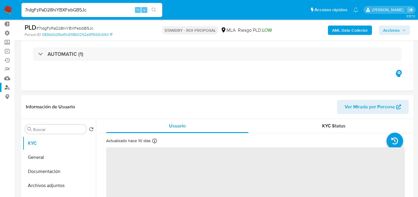
scroll to position [98, 0]
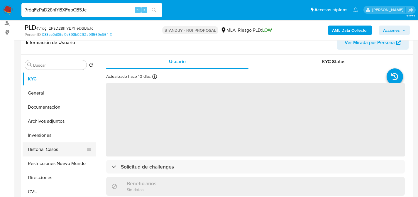
click at [40, 145] on button "Historial Casos" at bounding box center [57, 149] width 69 height 14
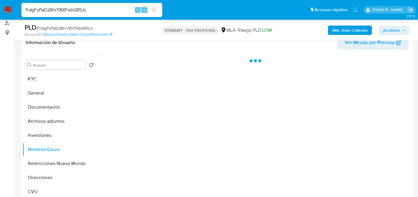
select select "10"
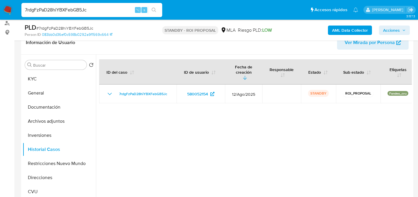
click at [83, 9] on input "7rdgFzPaD28hiYBXFebGB5Jc" at bounding box center [91, 10] width 141 height 8
paste input "ndj62eEmniTqSOdpUFexR77j"
type input "ndj62eEmniTqSOdpUFexR77j"
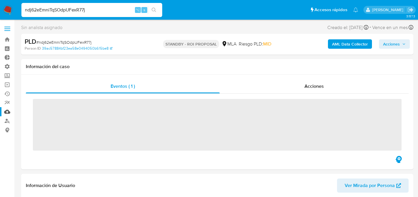
scroll to position [114, 0]
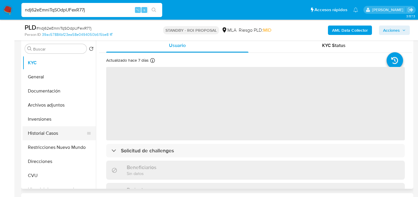
click at [43, 129] on button "Historial Casos" at bounding box center [57, 133] width 69 height 14
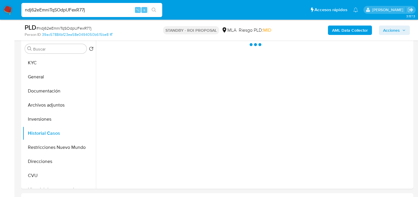
select select "10"
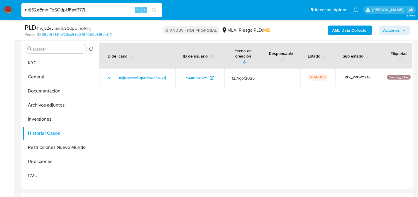
click at [97, 6] on input "ndj62eEmniTqSOdpUFexR77j" at bounding box center [91, 10] width 141 height 8
paste input "dIr8XkWNVtgx7tGkkZMv6fOM"
type input "dIr8XkWNVtgx7tGkkZMv6fOM"
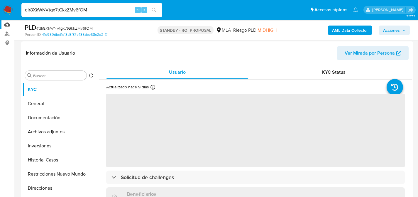
scroll to position [90, 0]
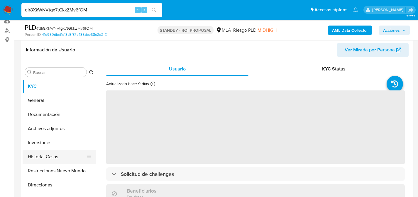
click at [44, 157] on button "Historial Casos" at bounding box center [57, 157] width 69 height 14
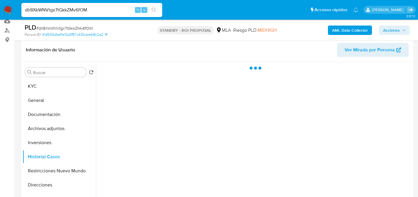
select select "10"
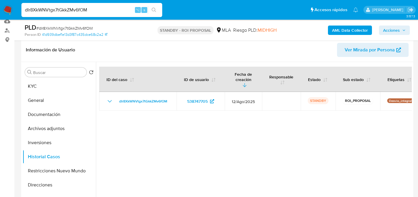
click at [99, 8] on input "dIr8XkWNVtgx7tGkkZMv6fOM" at bounding box center [91, 10] width 141 height 8
paste input "nfolOCbkfoubKhQKmKYJYQN"
type input "nfolOCbkfoubKhQKmKYJYQNM"
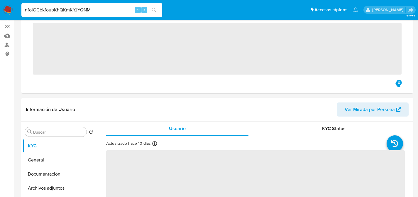
scroll to position [86, 0]
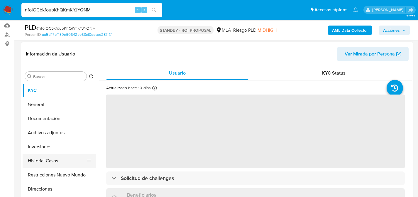
click at [36, 159] on button "Historial Casos" at bounding box center [57, 161] width 69 height 14
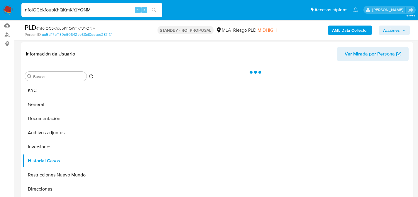
select select "10"
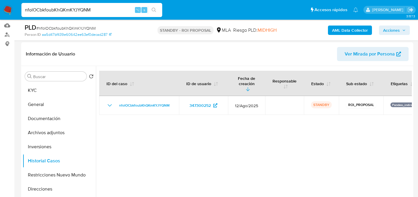
click at [105, 6] on input "nfolOCbkfoubKhQKmKYJYQNM" at bounding box center [91, 10] width 141 height 8
paste input "CHSII3CNzObB3PFYaDfSXJLf"
type input "CHSII3CNzObB3PFYaDfSXJLf"
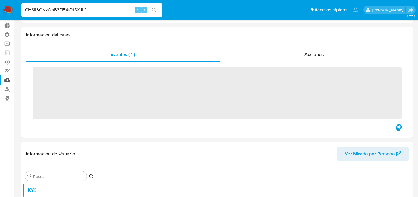
scroll to position [102, 0]
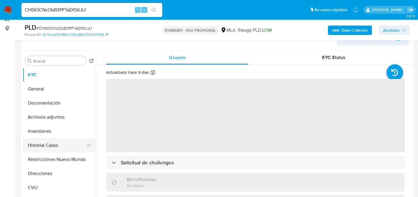
click at [42, 147] on button "Historial Casos" at bounding box center [57, 145] width 69 height 14
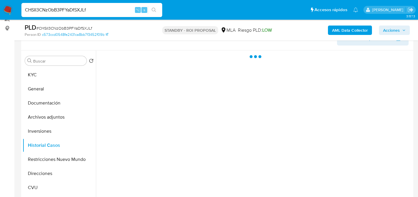
select select "10"
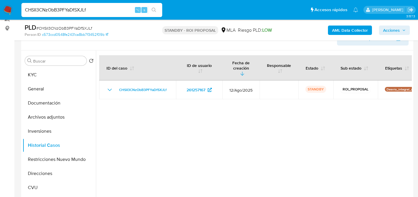
click at [82, 3] on div "CHSII3CNzObB3PFYaDfSXJLf ⌥ s" at bounding box center [91, 10] width 141 height 14
click at [83, 8] on input "CHSII3CNzObB3PFYaDfSXJLf" at bounding box center [91, 10] width 141 height 8
paste input "o7UrcBOFT356wsNh1dMou8xD"
type input "o7UrcBOFT356wsNh1dMou8xD"
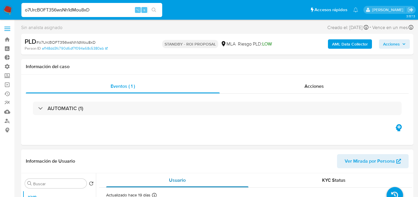
select select "10"
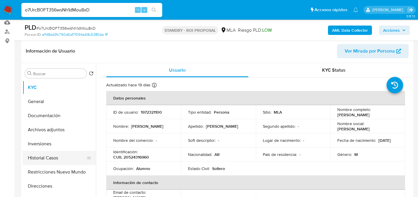
click at [40, 156] on button "Historial Casos" at bounding box center [57, 158] width 69 height 14
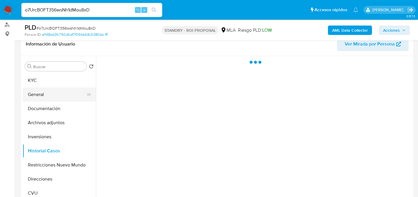
scroll to position [97, 0]
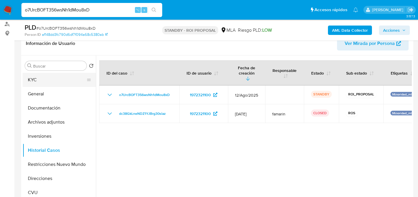
click at [35, 82] on button "KYC" at bounding box center [57, 80] width 69 height 14
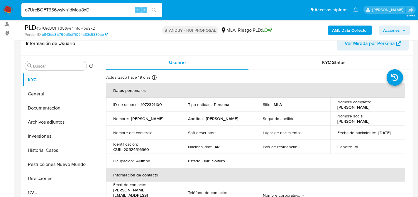
click at [98, 9] on input "o7UrcBOFT356wsNh1dMou8xD" at bounding box center [91, 10] width 141 height 8
click at [99, 9] on input "o7UrcBOFT356wsNh1dMou8xD" at bounding box center [91, 10] width 141 height 8
paste input "v12myB8Vpfp1vaKlIVACfxM6"
type input "v12myB8Vpfp1vaKlIVACfxM6"
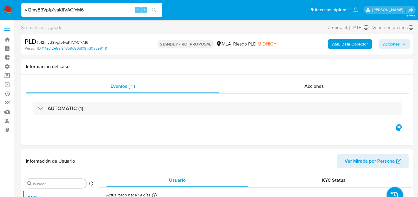
select select "10"
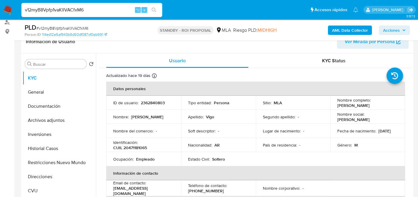
scroll to position [116, 0]
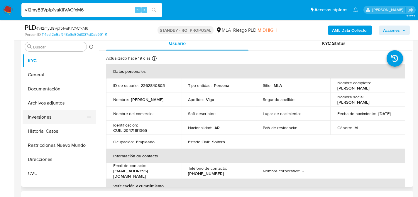
click at [41, 118] on button "Inversiones" at bounding box center [57, 117] width 69 height 14
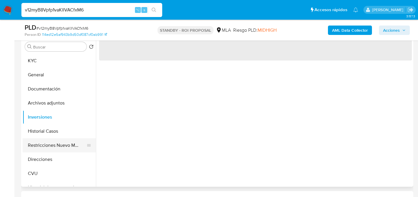
click at [48, 139] on button "Restricciones Nuevo Mundo" at bounding box center [57, 145] width 69 height 14
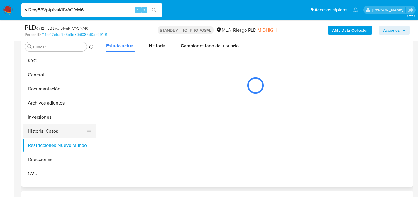
drag, startPoint x: 55, startPoint y: 114, endPoint x: 55, endPoint y: 130, distance: 15.6
click at [55, 115] on button "Inversiones" at bounding box center [59, 117] width 73 height 14
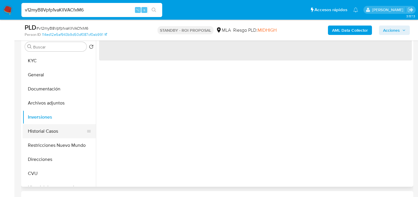
click at [55, 130] on button "Historial Casos" at bounding box center [57, 131] width 69 height 14
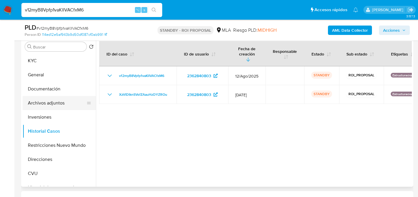
click at [58, 104] on button "Archivos adjuntos" at bounding box center [57, 103] width 69 height 14
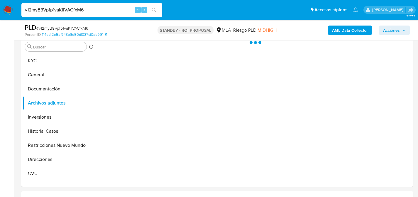
scroll to position [115, 0]
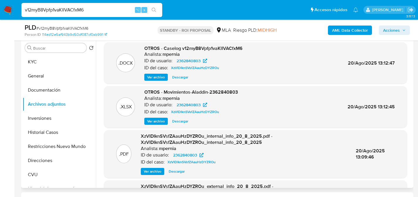
click at [184, 78] on span "Descargar" at bounding box center [180, 77] width 16 height 6
click at [79, 13] on input "v12myB8Vpfp1vaKlIVACfxM6" at bounding box center [91, 10] width 141 height 8
paste input "3NhGPvXPwzgLuGrxxdtKywaT"
type input "3NhGPvXPwzgLuGrxxdtKywaT"
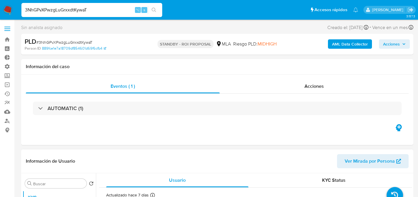
select select "10"
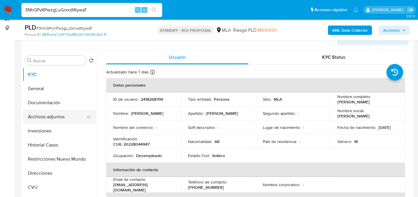
click at [49, 117] on button "Archivos adjuntos" at bounding box center [57, 117] width 69 height 14
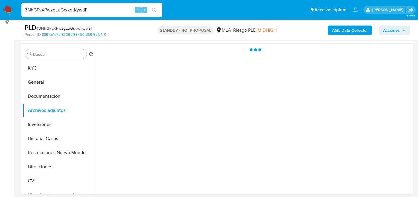
scroll to position [110, 0]
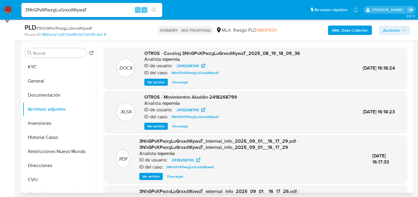
click at [180, 81] on span "Descargar" at bounding box center [180, 82] width 16 height 6
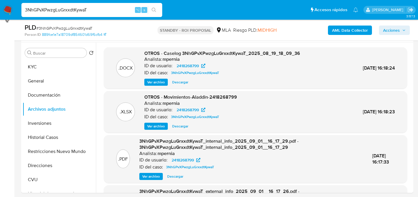
click at [88, 16] on div "3NhGPvXPwzgLuGrxxdtKywaT ⌥ s" at bounding box center [91, 10] width 141 height 14
click at [85, 11] on input "3NhGPvXPwzgLuGrxxdtKywaT" at bounding box center [91, 10] width 141 height 8
paste input "ZzR9VCIlBHQTWJNCoaMNk4VU"
type input "ZzR9VCIlBHQTWJNCoaMNk4VU"
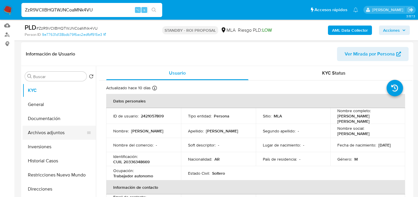
click at [37, 134] on button "Archivos adjuntos" at bounding box center [57, 133] width 69 height 14
select select "10"
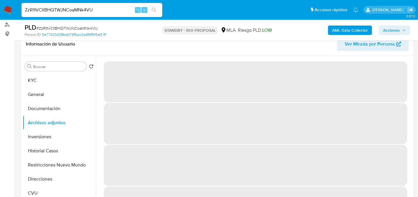
scroll to position [104, 0]
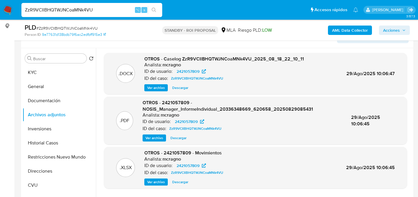
click at [179, 90] on span "Descargar" at bounding box center [180, 88] width 16 height 6
click at [55, 72] on button "KYC" at bounding box center [57, 72] width 69 height 14
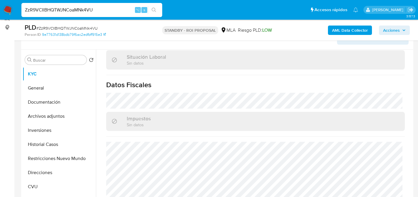
scroll to position [316, 0]
click at [31, 122] on button "Archivos adjuntos" at bounding box center [57, 116] width 69 height 14
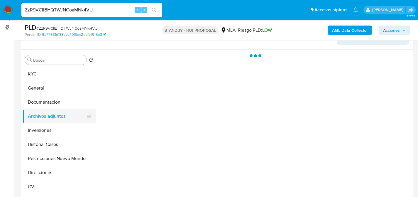
scroll to position [0, 0]
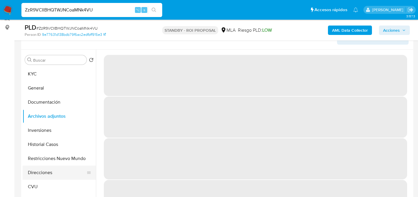
click at [52, 166] on button "Direcciones" at bounding box center [57, 173] width 69 height 14
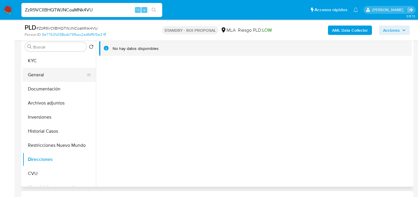
scroll to position [116, 0]
click at [41, 62] on button "KYC" at bounding box center [57, 61] width 69 height 14
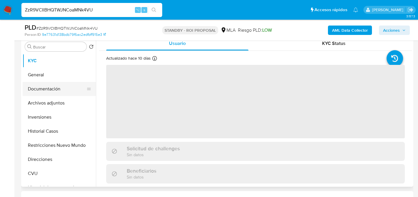
click at [47, 84] on button "Documentación" at bounding box center [57, 89] width 69 height 14
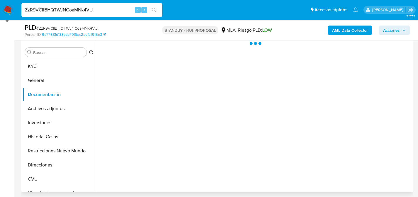
scroll to position [104, 0]
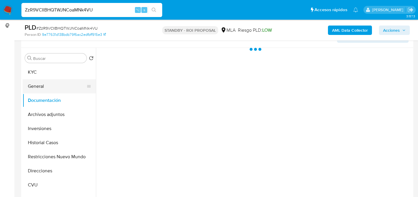
click at [42, 91] on button "General" at bounding box center [57, 86] width 69 height 14
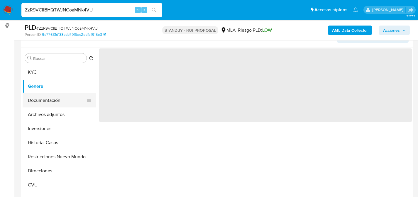
click at [43, 104] on button "Documentación" at bounding box center [57, 100] width 69 height 14
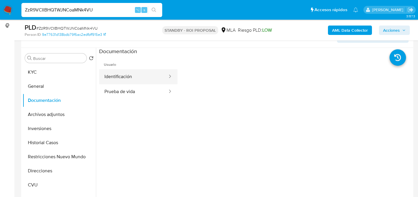
click at [122, 81] on button "Identificación" at bounding box center [133, 76] width 69 height 15
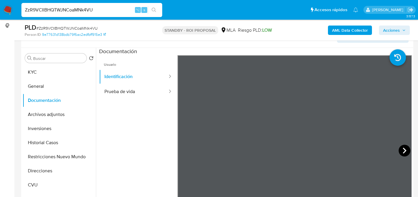
click at [402, 150] on icon at bounding box center [405, 151] width 12 height 12
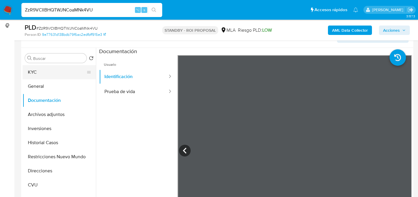
click at [45, 72] on button "KYC" at bounding box center [57, 72] width 69 height 14
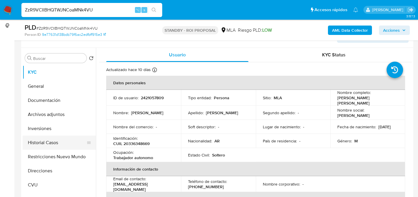
click at [44, 146] on button "Historial Casos" at bounding box center [57, 143] width 69 height 14
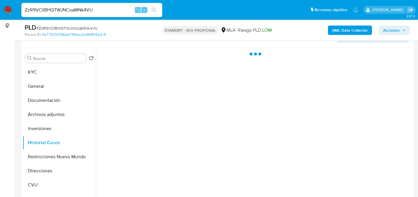
click at [81, 14] on div "ZzR9VCIlBHQTWJNCoaMNk4VU ⌥ s" at bounding box center [91, 10] width 141 height 14
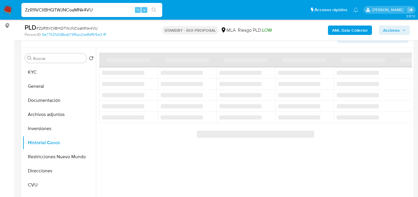
click at [83, 11] on input "ZzR9VCIlBHQTWJNCoaMNk4VU" at bounding box center [91, 10] width 141 height 8
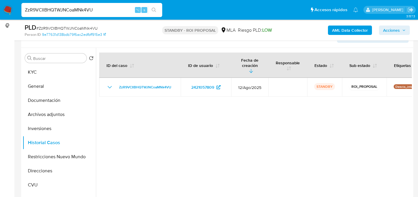
click at [83, 11] on input "ZzR9VCIlBHQTWJNCoaMNk4VU" at bounding box center [91, 10] width 141 height 8
paste input "gKxeF8y3g69LUyIDiNmi2hJl"
type input "gKxeF8y3g69LUyIDiNmi2hJl"
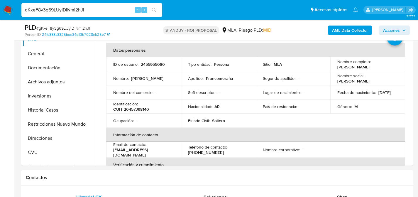
scroll to position [116, 0]
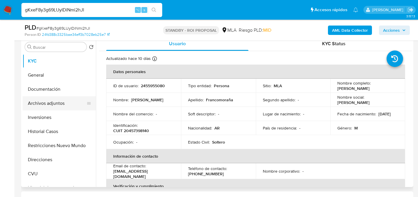
click at [38, 106] on button "Archivos adjuntos" at bounding box center [57, 103] width 69 height 14
select select "10"
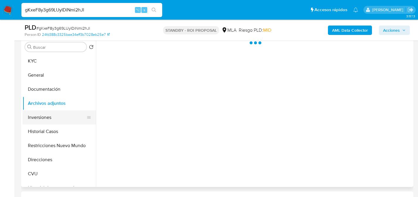
click at [29, 115] on button "Inversiones" at bounding box center [57, 117] width 69 height 14
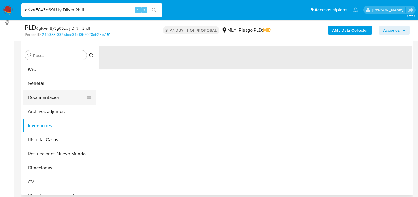
scroll to position [107, 0]
click at [50, 141] on button "Historial Casos" at bounding box center [57, 140] width 69 height 14
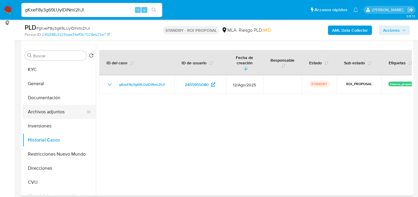
click at [50, 115] on button "Archivos adjuntos" at bounding box center [57, 112] width 69 height 14
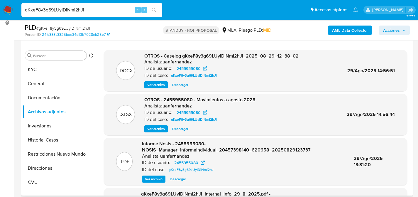
click at [185, 83] on span "Descargar" at bounding box center [180, 85] width 16 height 6
click at [91, 4] on div "gKxeF8y3g69LUyIDiNmi2hJl ⌥ s" at bounding box center [91, 10] width 141 height 14
click at [93, 6] on input "gKxeF8y3g69LUyIDiNmi2hJl" at bounding box center [91, 10] width 141 height 8
paste input "Rb7zoP9zlbtYQNcEKH7ijIsU"
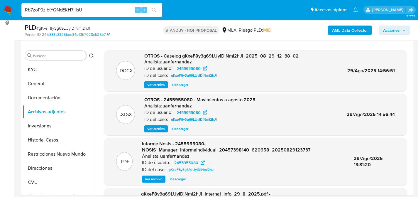
type input "Rb7zoP9zlbtYQNcEKH7ijIsU"
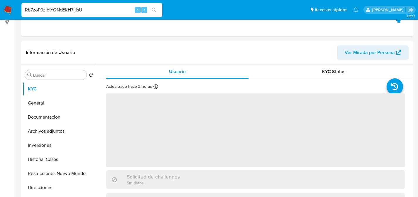
scroll to position [114, 0]
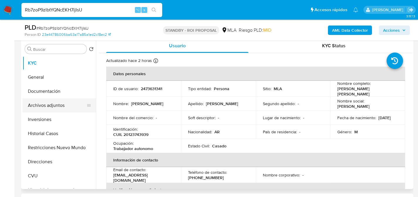
select select "10"
click at [35, 109] on button "Archivos adjuntos" at bounding box center [57, 105] width 69 height 14
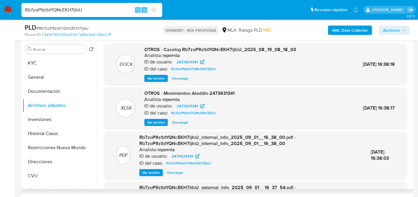
click at [175, 78] on span "Descargar" at bounding box center [180, 78] width 16 height 6
click at [49, 65] on button "KYC" at bounding box center [57, 63] width 69 height 14
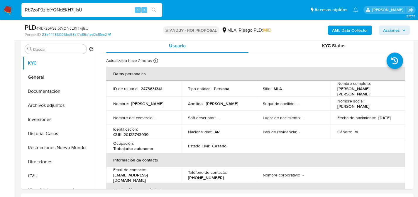
click at [104, 13] on input "Rb7zoP9zlbtYQNcEKH7ijIsU" at bounding box center [91, 10] width 141 height 8
paste input "YiTmPz72pvrZUzwZxBQ6CNgY"
type input "YiTmPz72pvrZUzwZxBQ6CNgY"
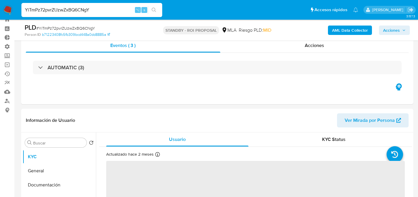
scroll to position [98, 0]
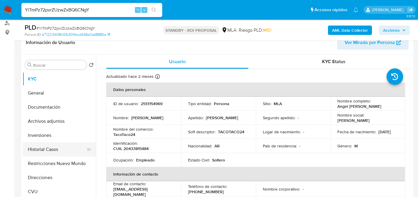
click at [39, 150] on button "Historial Casos" at bounding box center [57, 149] width 69 height 14
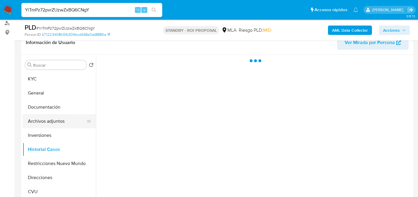
select select "10"
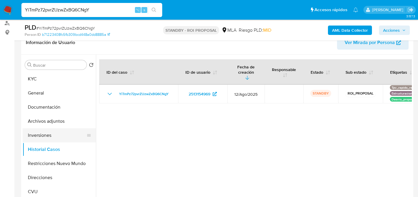
click at [31, 132] on button "Inversiones" at bounding box center [57, 135] width 69 height 14
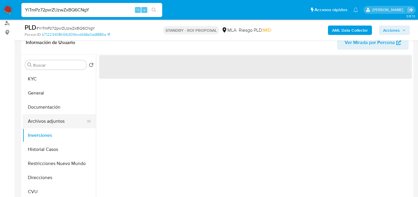
click at [39, 125] on button "Archivos adjuntos" at bounding box center [57, 121] width 69 height 14
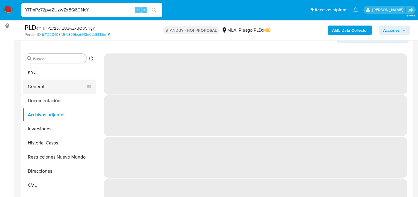
scroll to position [104, 0]
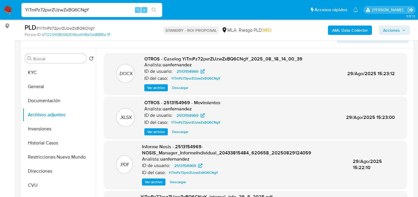
click at [183, 88] on span "Descargar" at bounding box center [180, 88] width 16 height 6
click at [186, 88] on span "Descargar" at bounding box center [180, 88] width 16 height 6
click at [76, 7] on input "YiTmPz72pvrZUzwZxBQ6CNgY" at bounding box center [91, 10] width 141 height 8
paste input "8mHfmJomqZiFwALkxOSEtUwt"
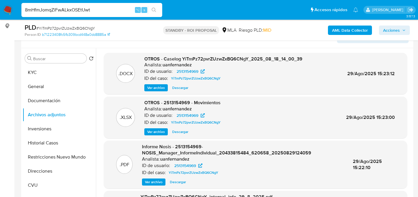
type input "8mHfmJomqZiFwALkxOSEtUwt"
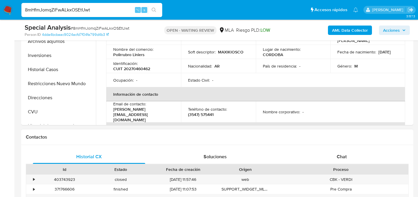
scroll to position [203, 0]
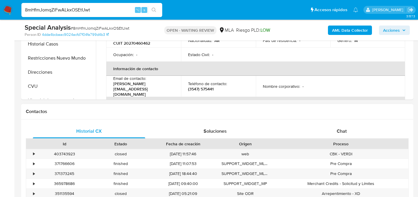
select select "10"
click at [339, 128] on span "Chat" at bounding box center [342, 131] width 10 height 7
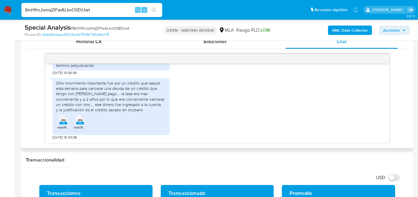
scroll to position [652, 0]
click at [59, 125] on span "melifile7018192760444392172.jpg" at bounding box center [83, 127] width 53 height 5
click at [78, 123] on rect at bounding box center [80, 123] width 8 height 3
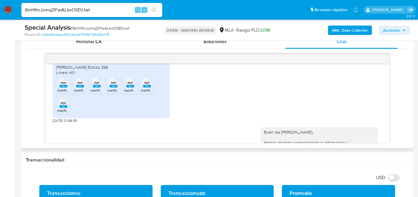
scroll to position [328, 0]
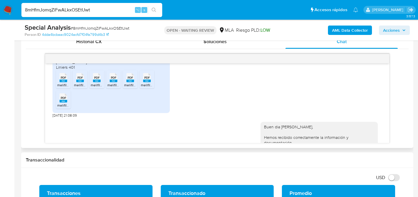
click at [62, 80] on span "PDF" at bounding box center [64, 78] width 6 height 4
click at [79, 80] on span "PDF" at bounding box center [80, 78] width 6 height 4
click at [98, 80] on span "PDF" at bounding box center [97, 78] width 6 height 4
click at [113, 80] on span "PDF" at bounding box center [114, 78] width 6 height 4
click at [126, 83] on div "PDF PDF" at bounding box center [130, 76] width 12 height 11
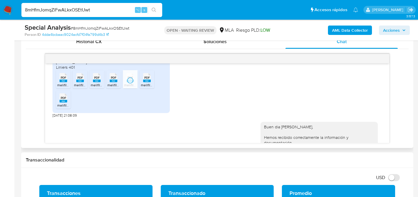
click at [142, 83] on div "PDF PDF" at bounding box center [147, 76] width 12 height 11
click at [65, 100] on span "PDF" at bounding box center [64, 98] width 6 height 4
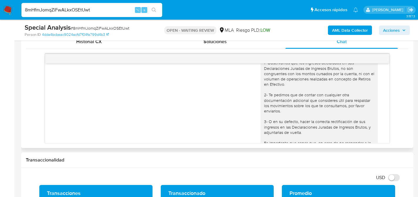
scroll to position [436, 0]
click at [240, 108] on div "Buen dia Alejandro Anderson, Hemos recibido correctamente la información y docu…" at bounding box center [218, 104] width 330 height 188
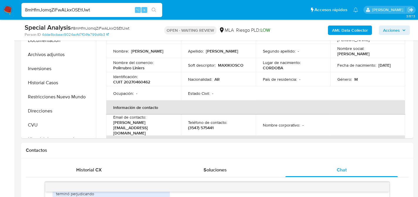
scroll to position [161, 0]
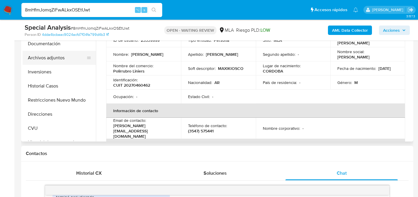
click at [40, 60] on button "Archivos adjuntos" at bounding box center [57, 58] width 69 height 14
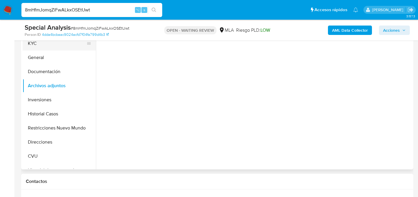
scroll to position [115, 0]
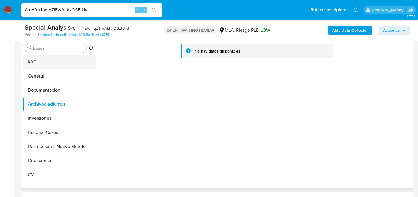
click at [28, 67] on button "KYC" at bounding box center [57, 62] width 69 height 14
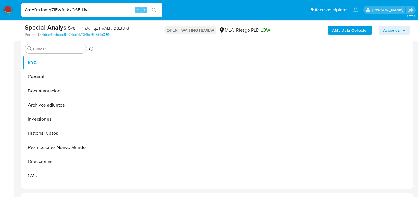
scroll to position [114, 0]
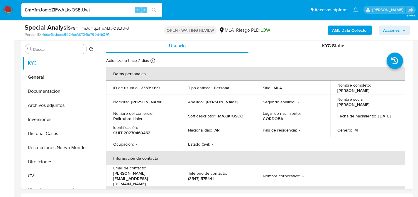
click at [97, 14] on div "8mHfmJomqZiFwALkxOSEtUwt ⌥ s" at bounding box center [91, 10] width 141 height 14
click at [97, 13] on input "8mHfmJomqZiFwALkxOSEtUwt" at bounding box center [91, 10] width 141 height 8
paste input "YiTmPz72pvrZUzwZxBQ6CNgY"
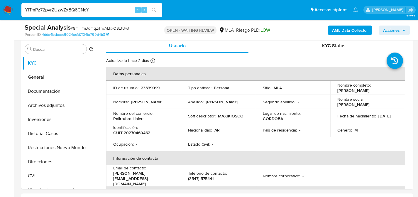
type input "YiTmPz72pvrZUzwZxBQ6CNgY"
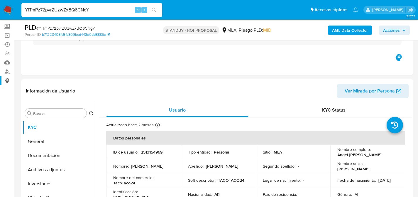
select select "10"
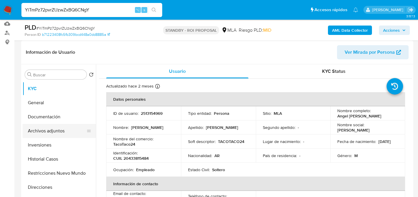
click at [44, 127] on button "Archivos adjuntos" at bounding box center [57, 131] width 69 height 14
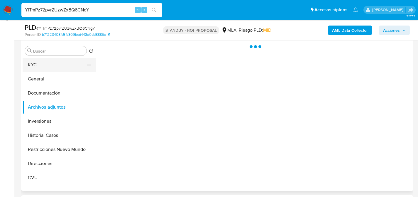
scroll to position [112, 0]
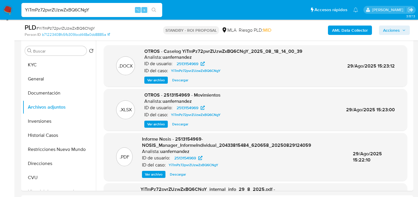
click at [87, 11] on input "YiTmPz72pvrZUzwZxBQ6CNgY" at bounding box center [91, 10] width 141 height 8
paste input "PjL9KtmM0fVNKKPqWD6WOZ74"
type input "PjL9KtmM0fVNKKPqWD6WOZ74"
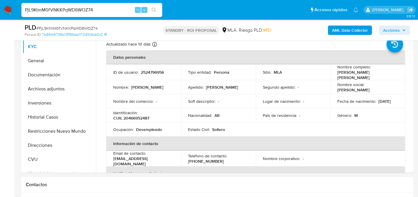
scroll to position [122, 0]
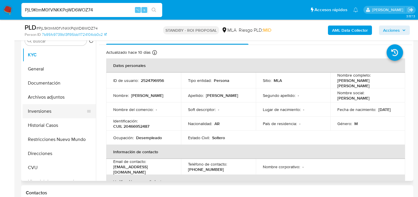
select select "10"
click at [48, 101] on button "Archivos adjuntos" at bounding box center [57, 97] width 69 height 14
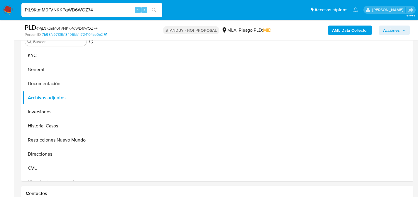
scroll to position [121, 0]
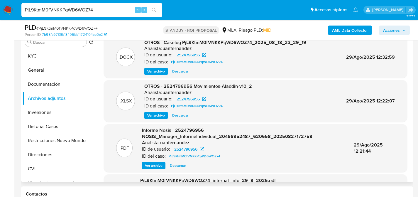
click at [182, 74] on span "Descargar" at bounding box center [180, 71] width 16 height 6
click at [97, 7] on input "PjL9KtmM0fVNKKPqWD6WOZ74" at bounding box center [91, 10] width 141 height 8
paste input "pqDWA4fuXhMcxqV61Iiinh7Q"
type input "pqDWA4fuXhMcxqV61Iiinh7Q"
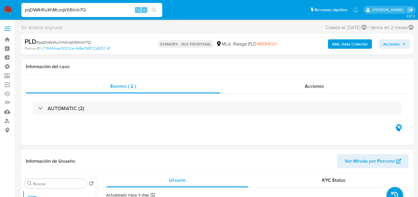
select select "10"
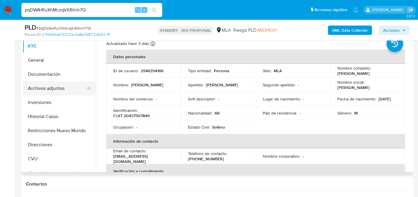
click at [30, 92] on button "Archivos adjuntos" at bounding box center [57, 88] width 69 height 14
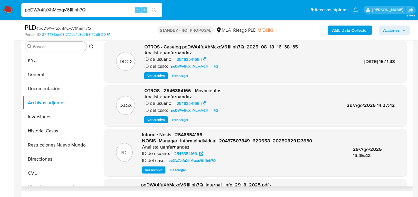
scroll to position [115, 0]
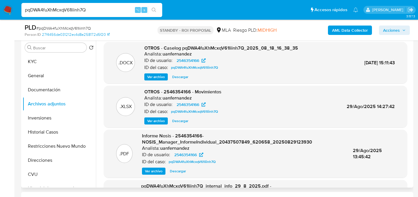
click at [173, 76] on span "Descargar" at bounding box center [180, 77] width 16 height 6
click at [180, 76] on span "Descargar" at bounding box center [180, 77] width 16 height 6
click at [59, 17] on div "pqDWA4fuXhMcxqV61Iiinh7Q ⌥ s" at bounding box center [91, 10] width 141 height 16
click at [60, 14] on div "pqDWA4fuXhMcxqV61Iiinh7Q ⌥ s" at bounding box center [91, 10] width 141 height 14
drag, startPoint x: 244, startPoint y: 48, endPoint x: 182, endPoint y: 46, distance: 61.9
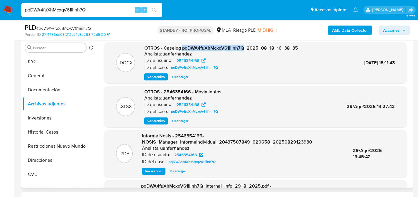
click at [182, 46] on span "OTROS - Caselog pqDWA4fuXhMcxqV61Iiinh7Q_2025_08_18_16_38_35" at bounding box center [221, 48] width 154 height 7
copy span "pqDWA4fuXhMcxqV61Iiinh7Q"
click at [36, 55] on button "KYC" at bounding box center [57, 62] width 69 height 14
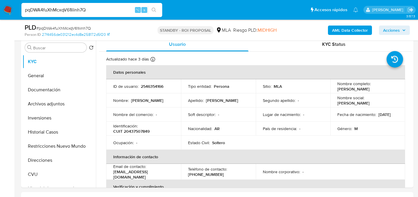
click at [82, 3] on div "pqDWA4fuXhMcxqV61Iiinh7Q ⌥ s" at bounding box center [91, 10] width 141 height 14
click at [85, 6] on input "pqDWA4fuXhMcxqV61Iiinh7Q" at bounding box center [91, 10] width 141 height 8
paste input "TICGOweH1xQQ34po6NbKrTBl"
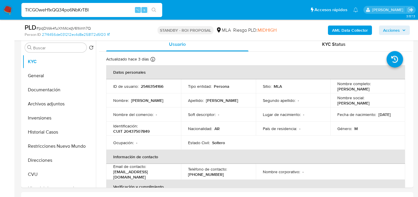
type input "TICGOweH1xQQ34po6NbKrTBl"
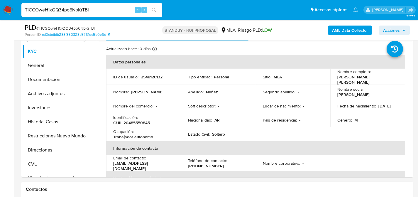
select select "10"
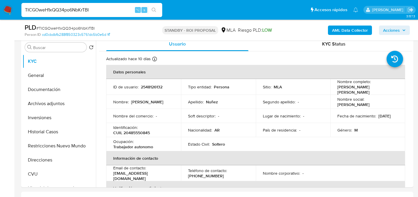
scroll to position [117, 0]
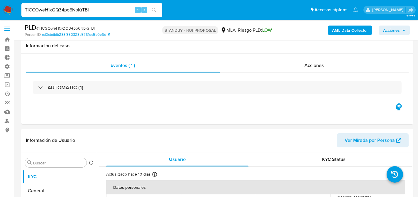
select select "10"
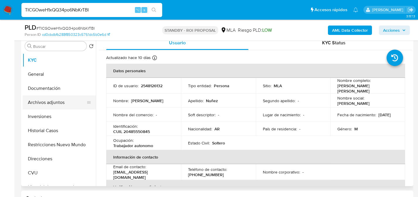
click at [51, 104] on button "Archivos adjuntos" at bounding box center [57, 102] width 69 height 14
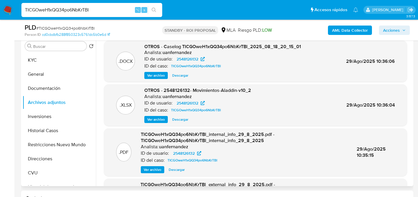
click at [182, 76] on span "Descargar" at bounding box center [180, 75] width 16 height 6
